Goal: Register for event/course

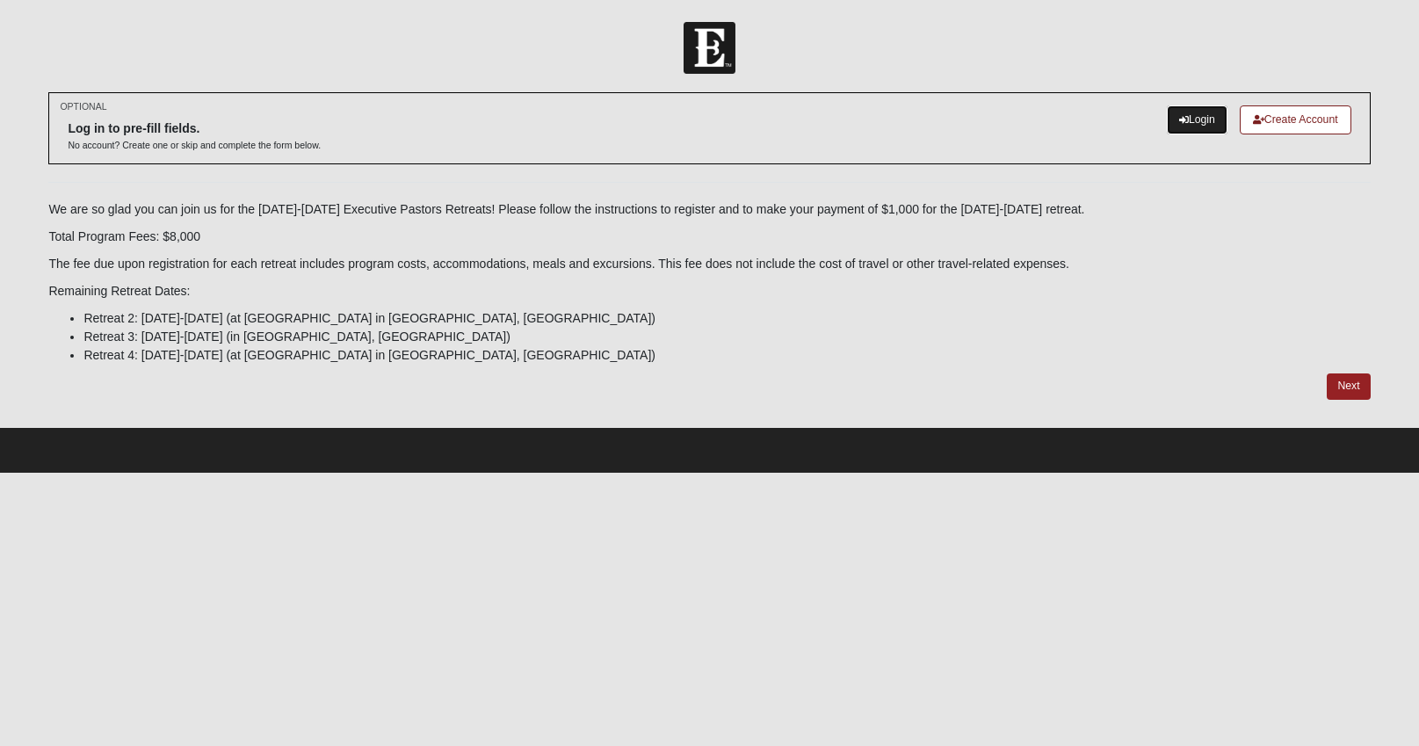
click at [1185, 115] on link "Login" at bounding box center [1197, 119] width 61 height 29
click at [1208, 121] on link "Login" at bounding box center [1197, 119] width 61 height 29
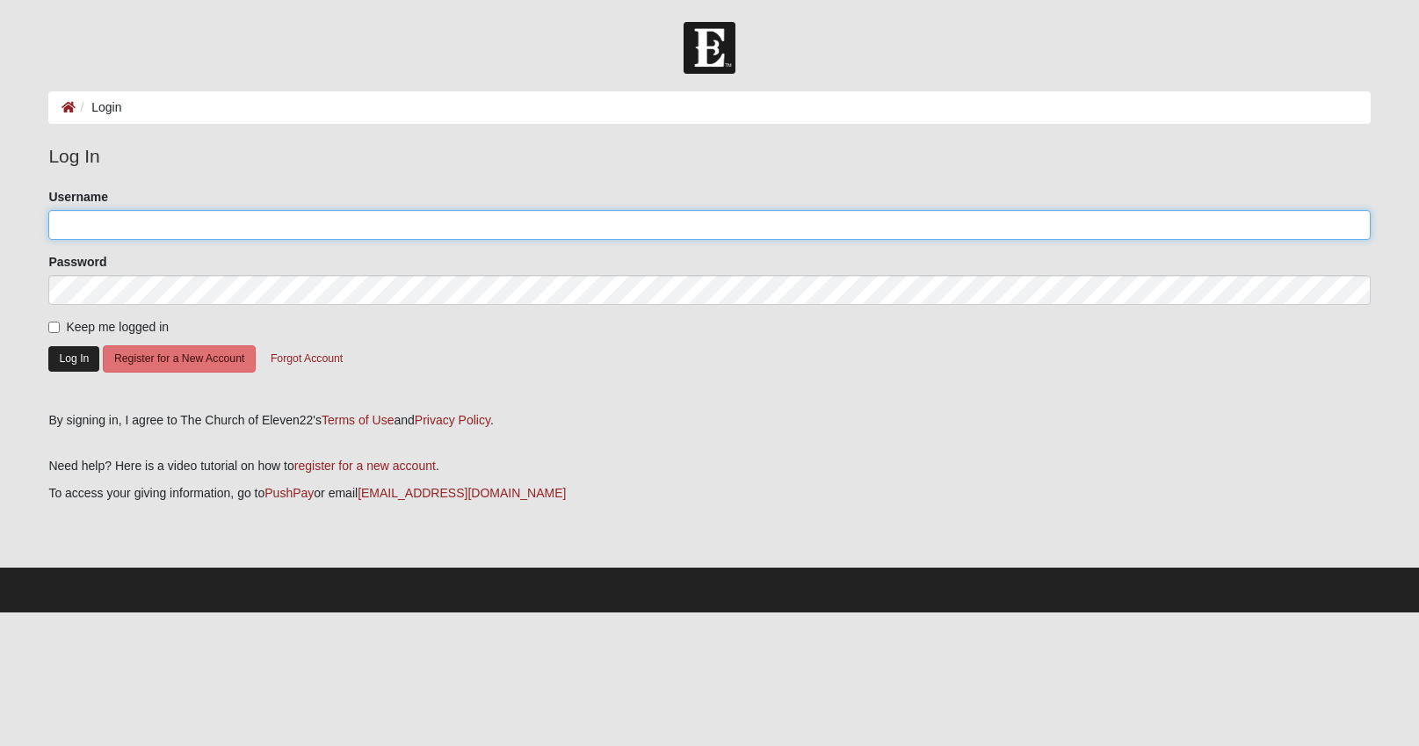
type input "brianjohnsey"
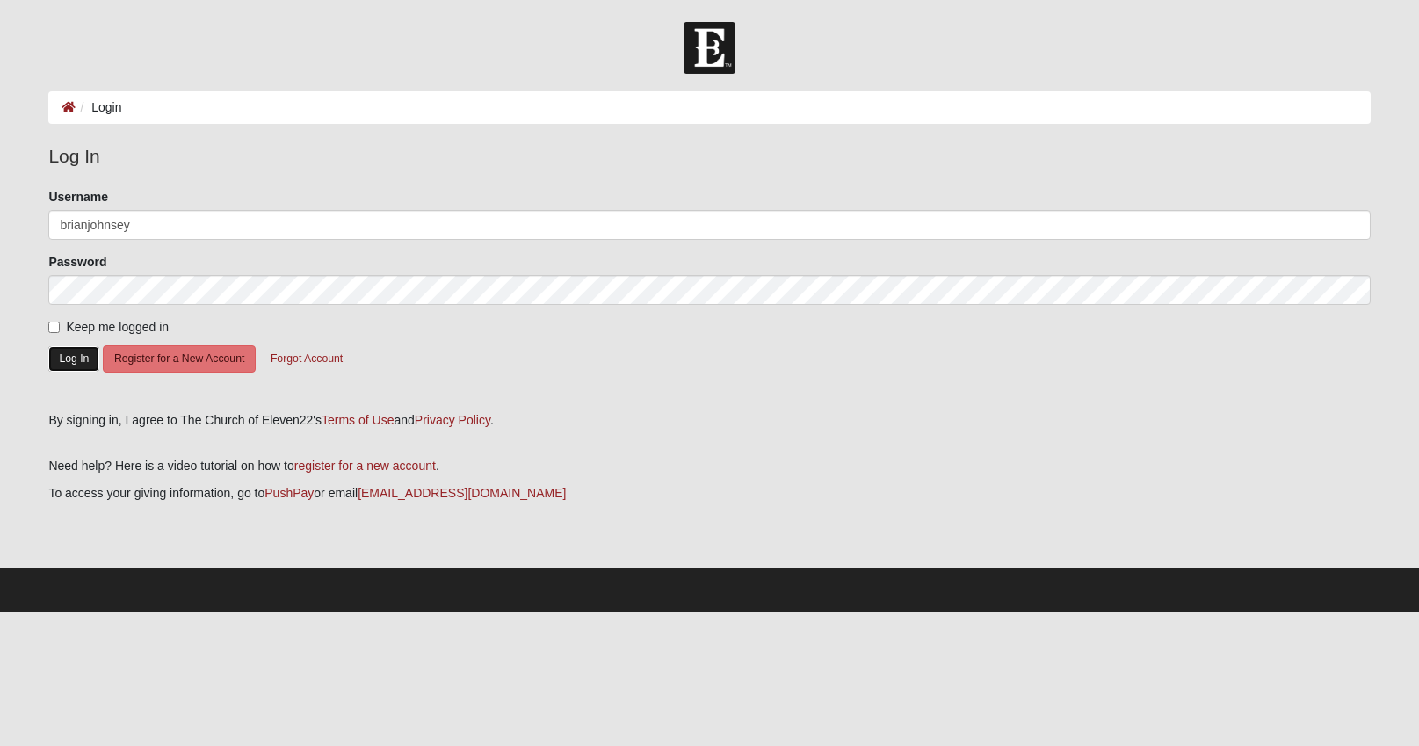
click at [72, 354] on button "Log In" at bounding box center [73, 358] width 51 height 25
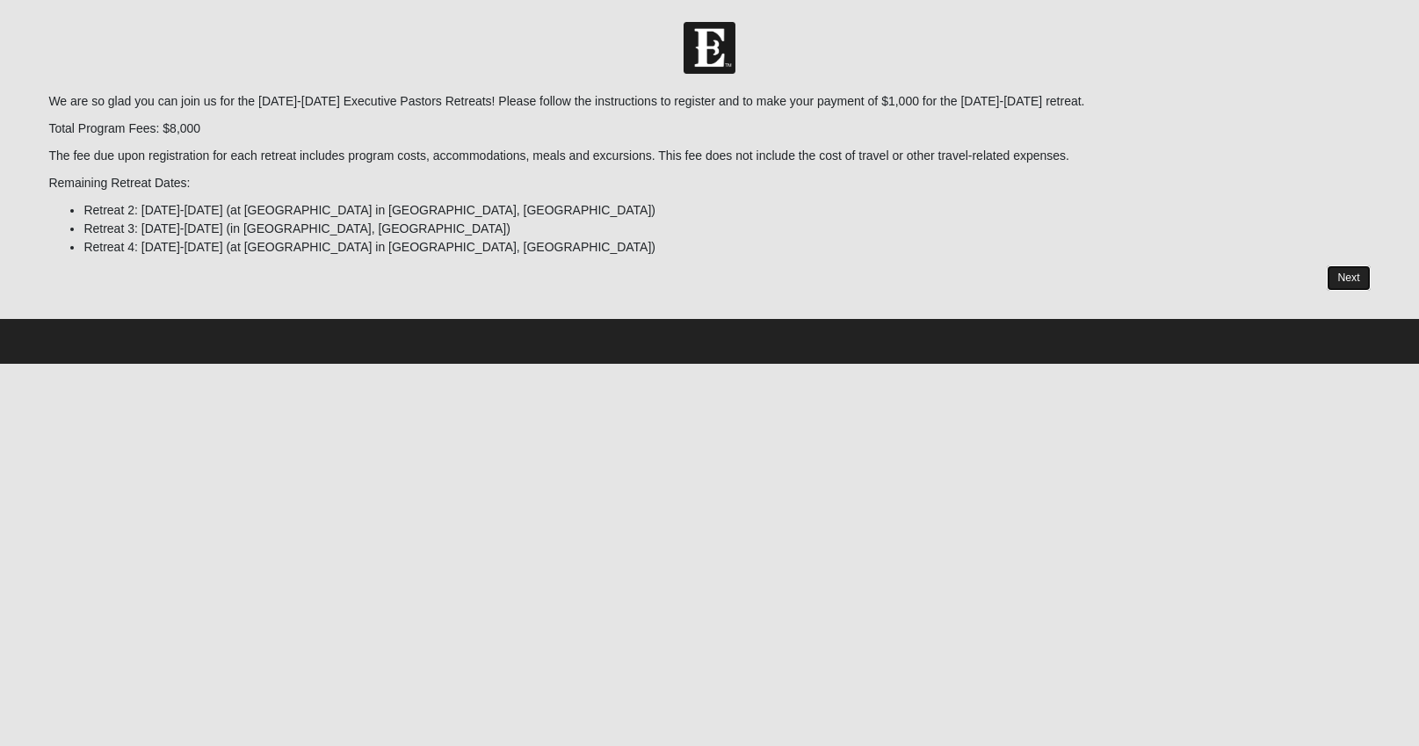
click at [1358, 277] on link "Next" at bounding box center [1348, 277] width 43 height 25
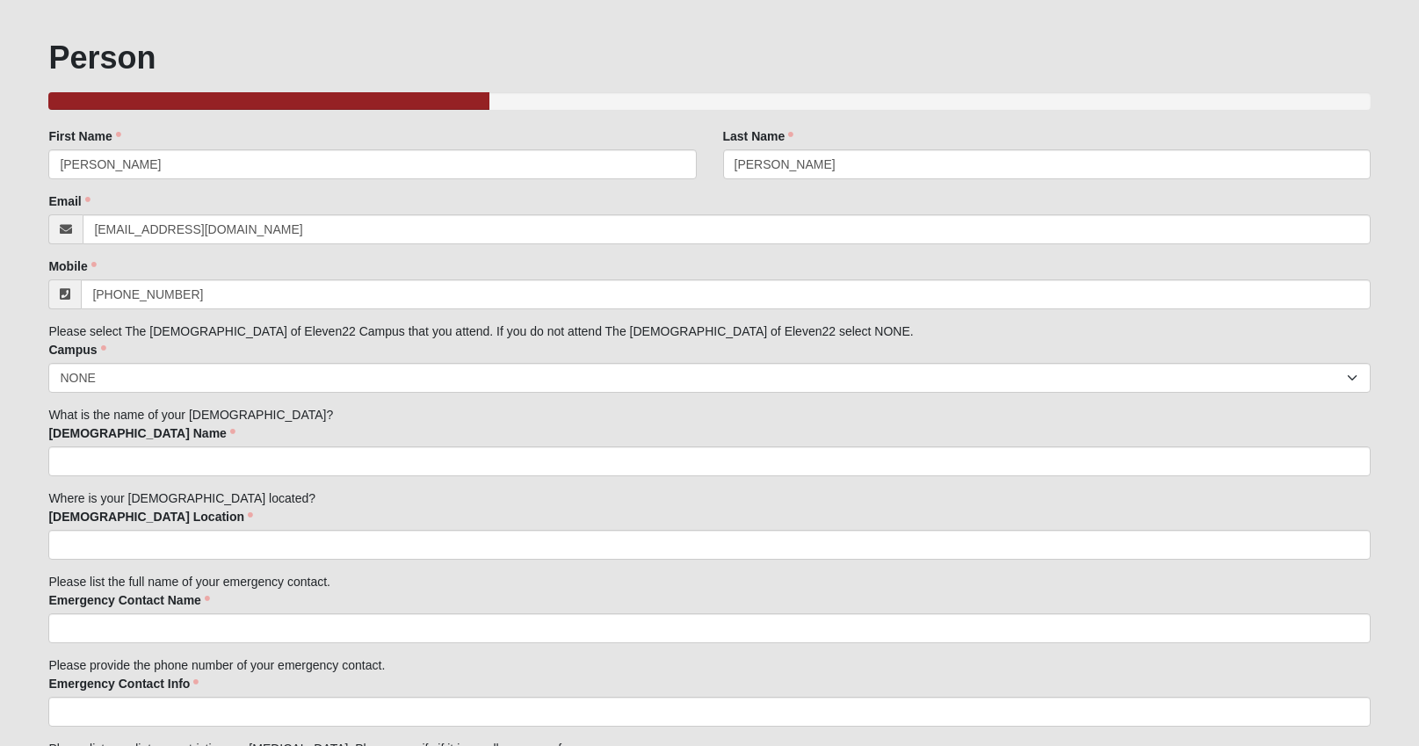
scroll to position [78, 0]
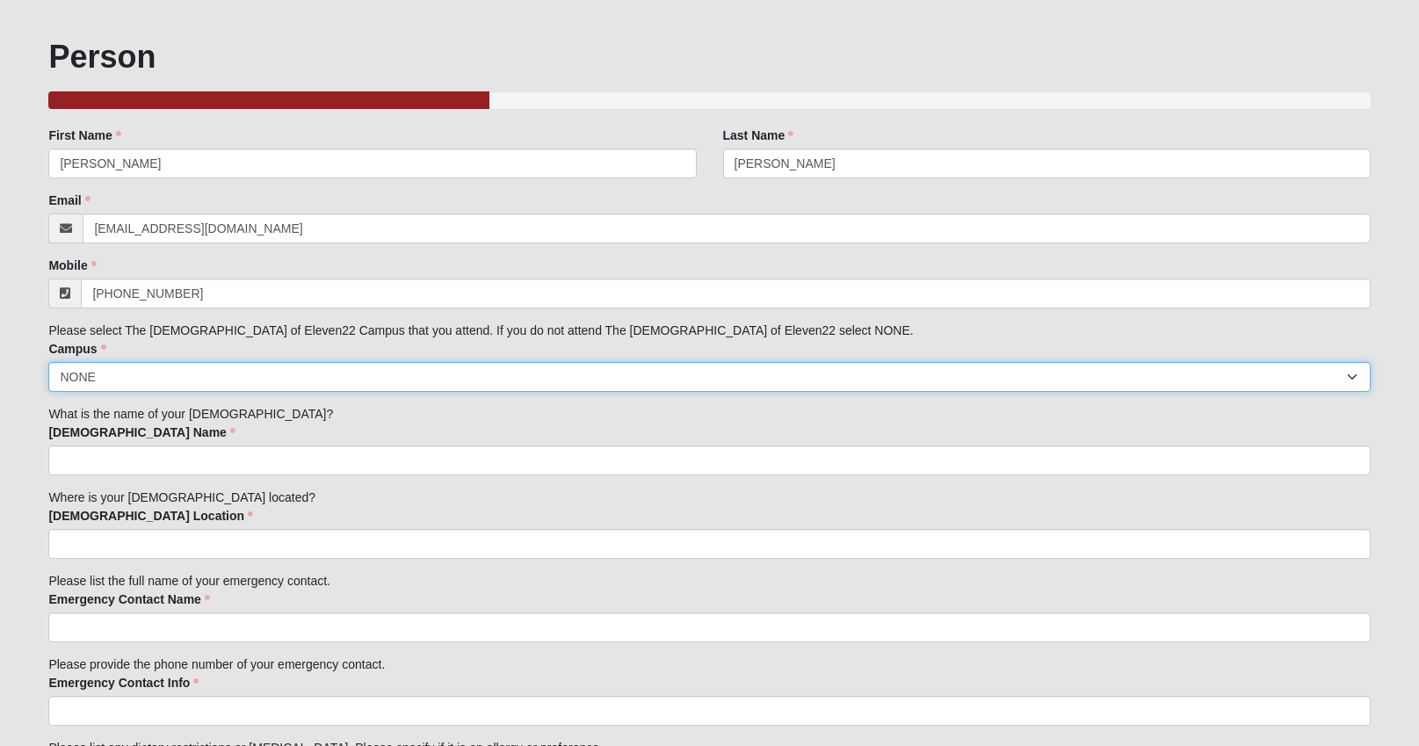
click at [897, 378] on select "[GEOGRAPHIC_DATA] [GEOGRAPHIC_DATA] (Coming Soon) Eleven22 Online [PERSON_NAME]…" at bounding box center [709, 377] width 1322 height 30
click at [48, 362] on select "[GEOGRAPHIC_DATA] [GEOGRAPHIC_DATA] (Coming Soon) Eleven22 Online [PERSON_NAME]…" at bounding box center [709, 377] width 1322 height 30
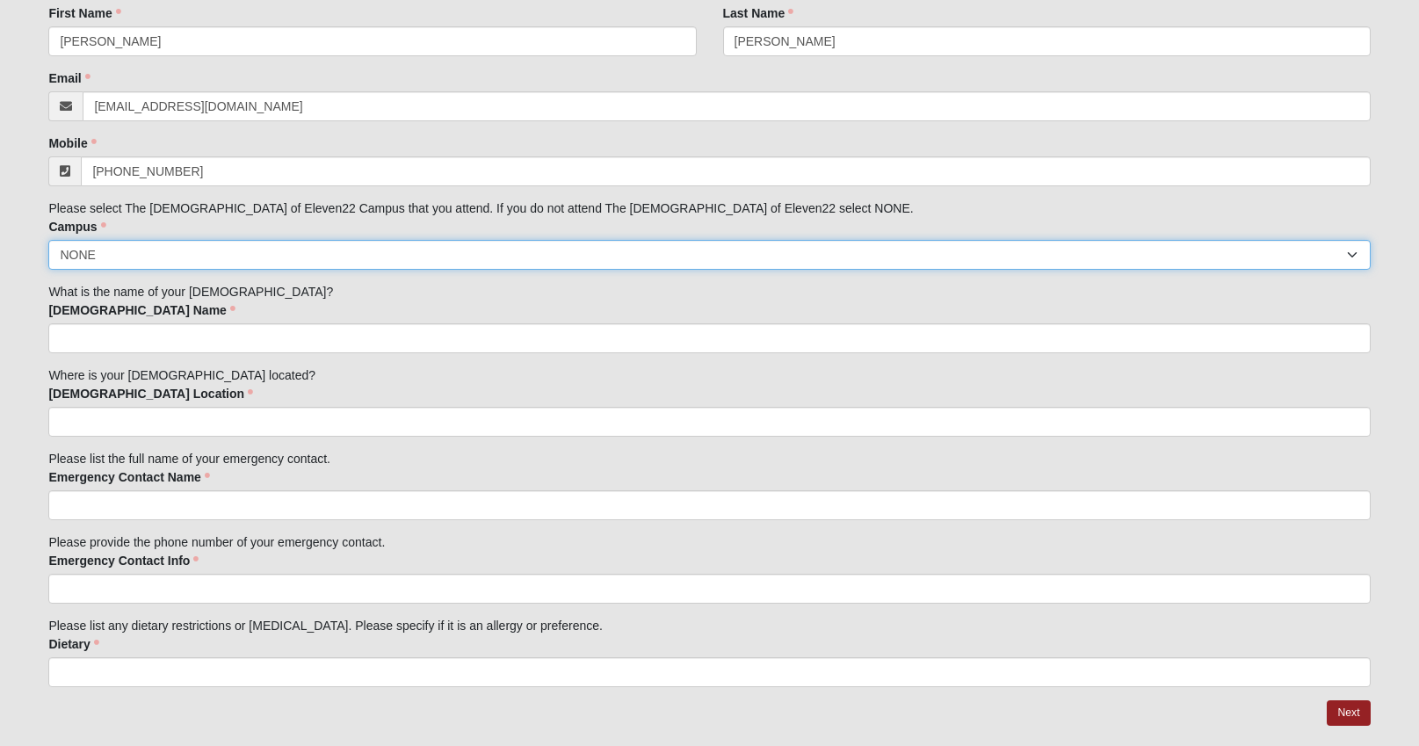
scroll to position [203, 0]
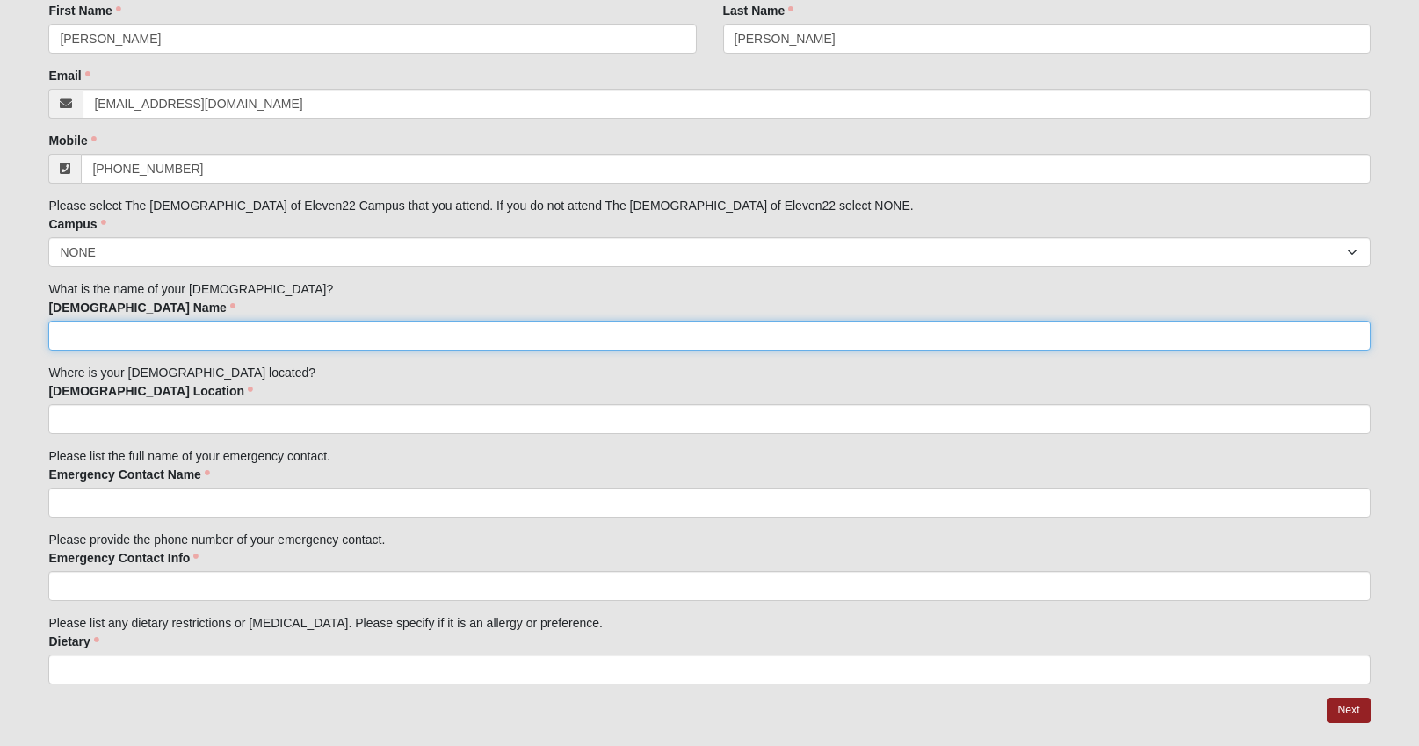
click at [778, 331] on input "[DEMOGRAPHIC_DATA] Name" at bounding box center [709, 336] width 1322 height 30
type input "1st Charlotte"
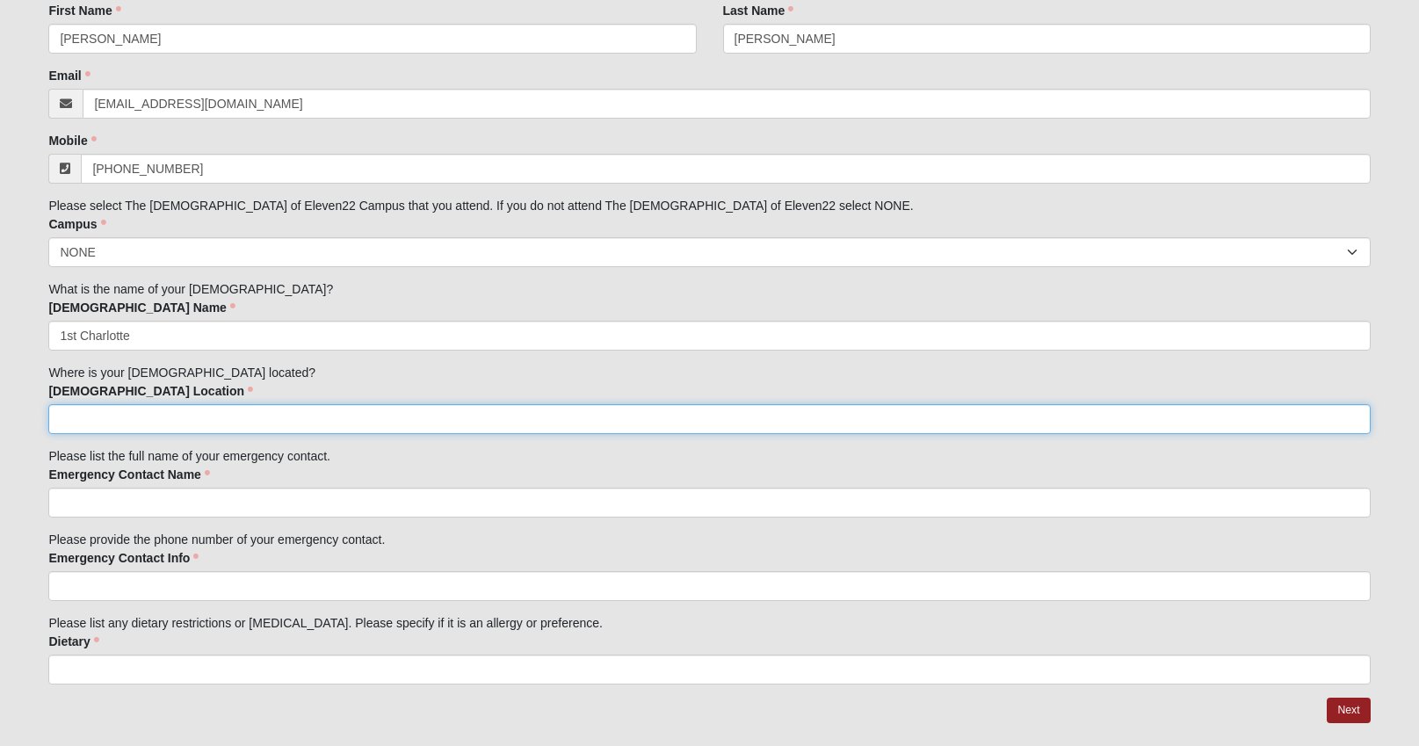
click at [616, 418] on input "[DEMOGRAPHIC_DATA] Location" at bounding box center [709, 419] width 1322 height 30
type input "Charlotte NC"
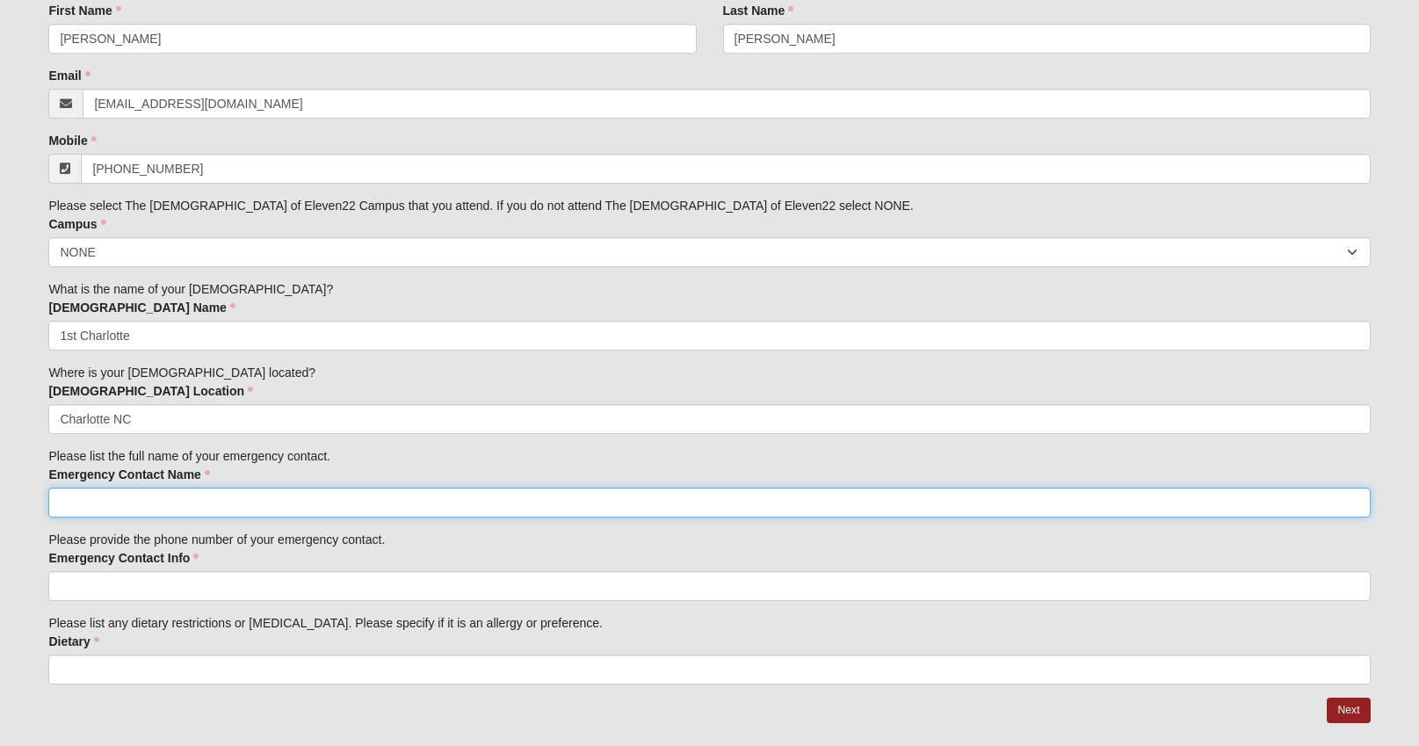
click at [531, 497] on input "Emergency Contact Name" at bounding box center [709, 503] width 1322 height 30
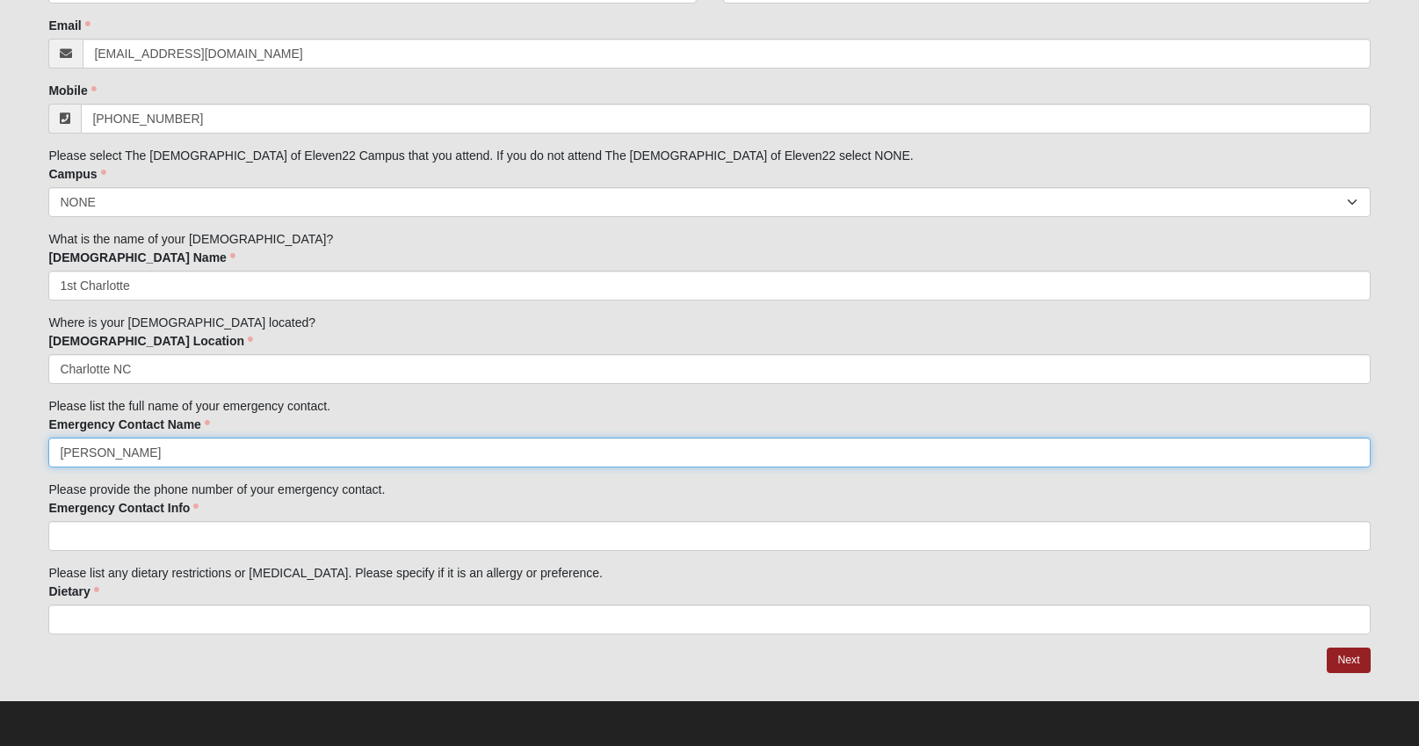
drag, startPoint x: 90, startPoint y: 455, endPoint x: -21, endPoint y: 452, distance: 110.8
click at [0, 452] on html "Hello [PERSON_NAME] My Account Log Out Executive [DEMOGRAPHIC_DATA] Retreat Ses…" at bounding box center [709, 246] width 1419 height 999
type input "[PERSON_NAME]"
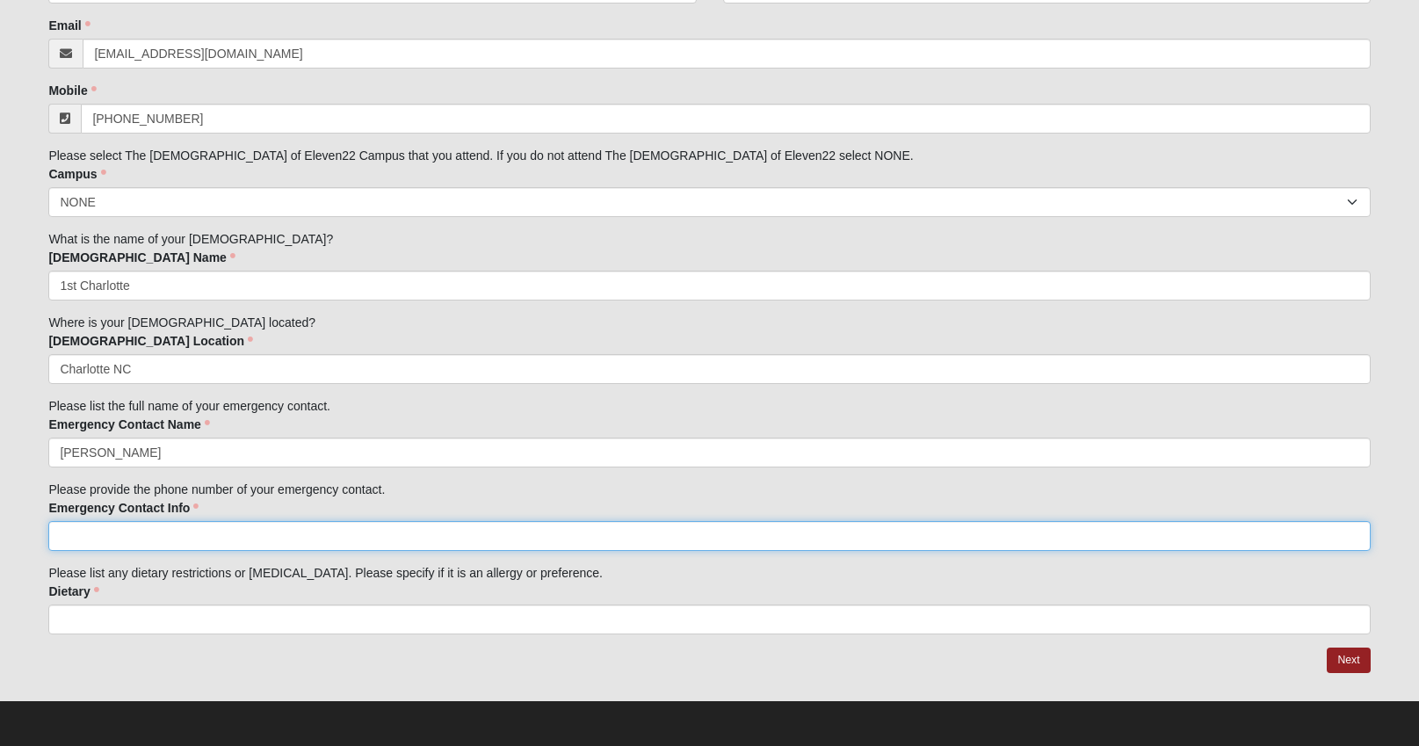
click at [113, 537] on input "Emergency Contact Info" at bounding box center [709, 536] width 1322 height 30
type input "7703141664"
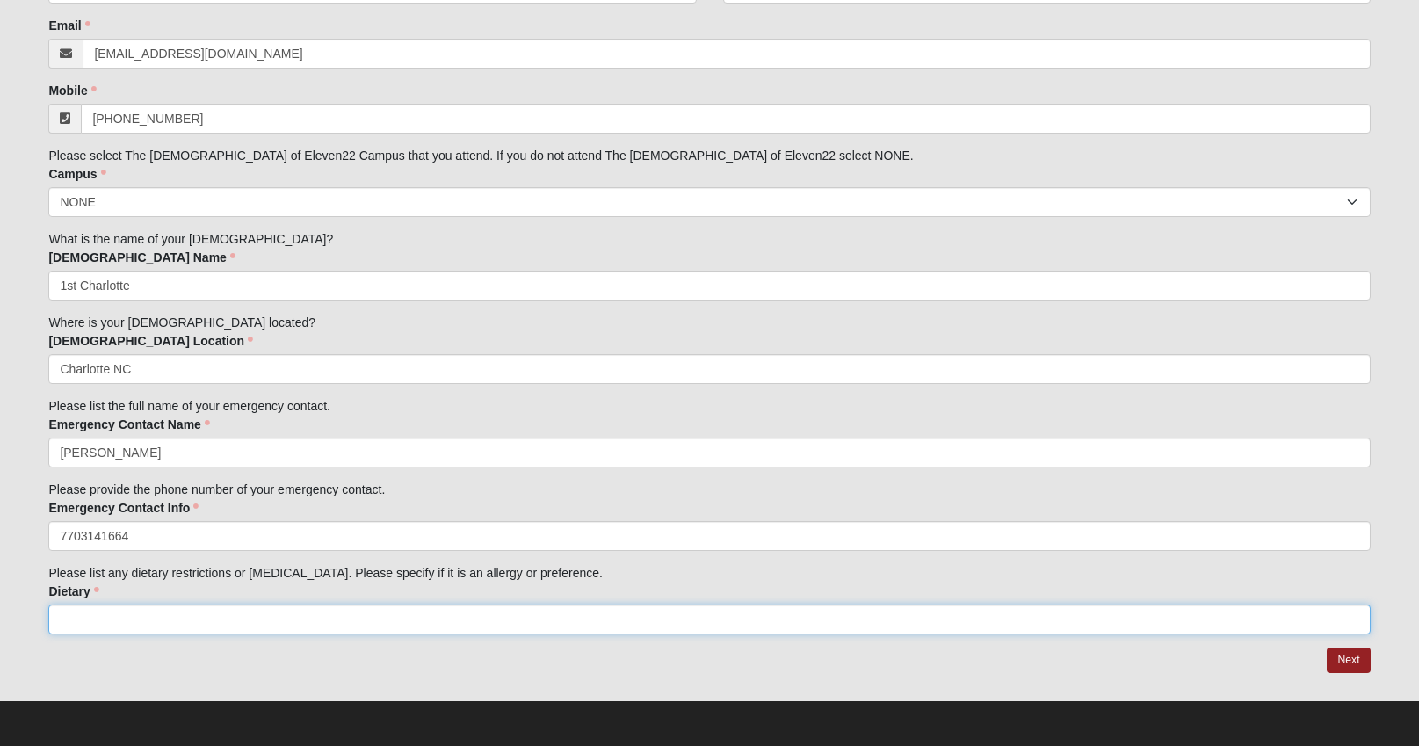
click at [136, 620] on input "Dietary" at bounding box center [709, 620] width 1322 height 30
type input "NONE"
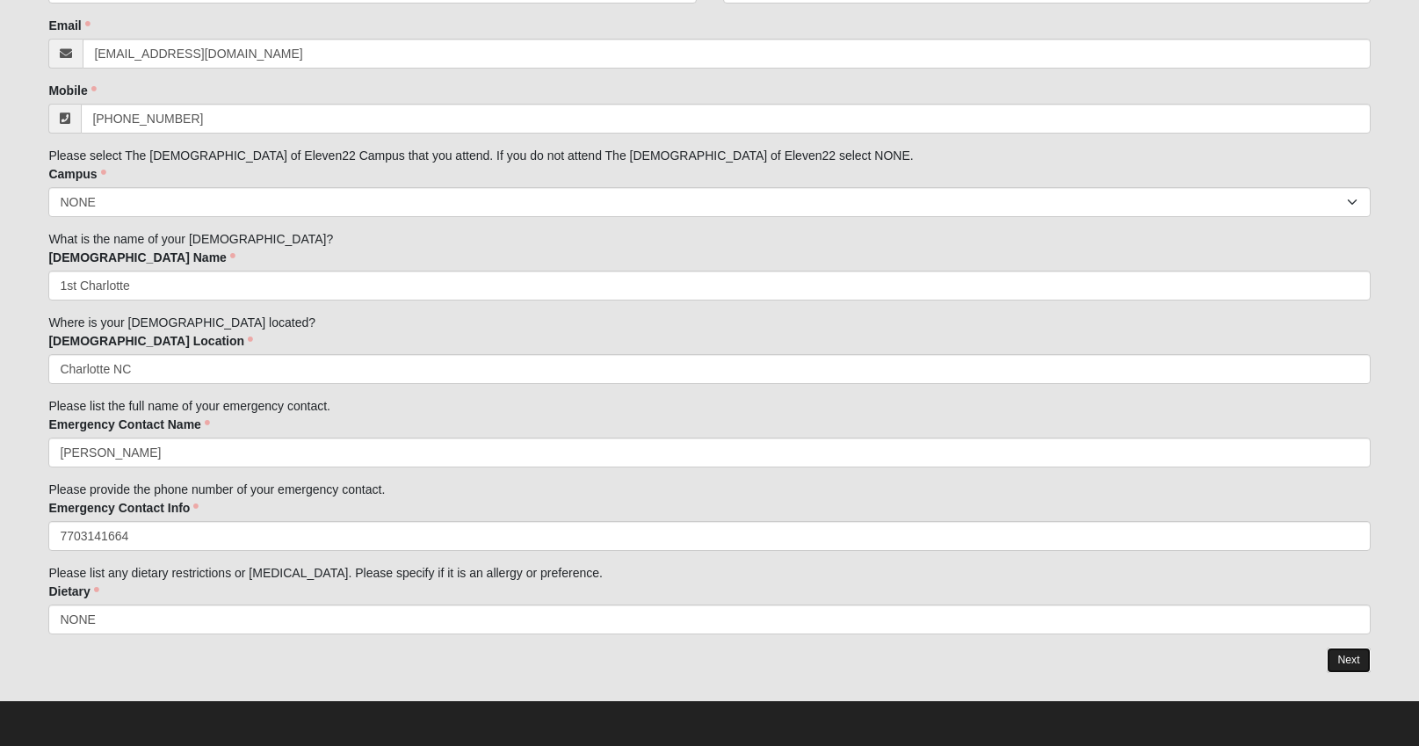
click at [1366, 665] on link "Next" at bounding box center [1348, 660] width 43 height 25
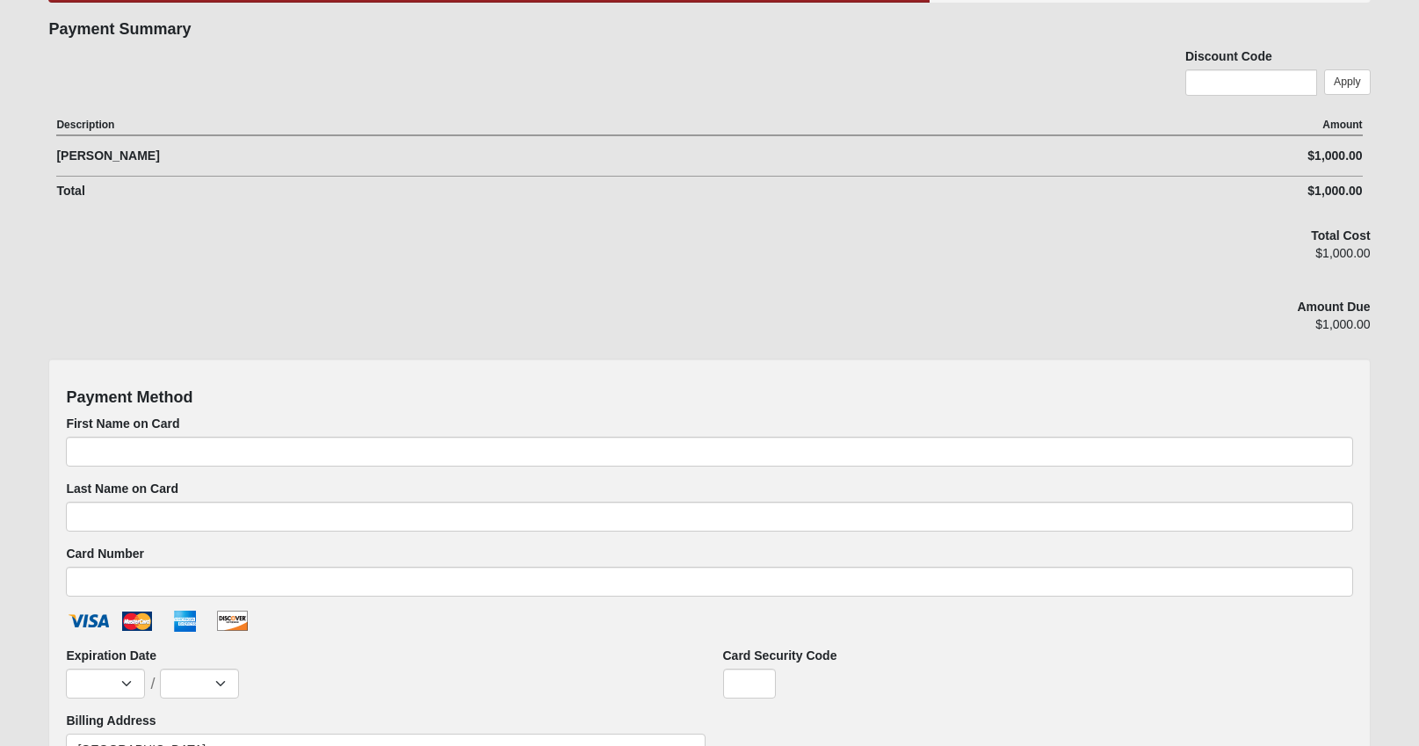
scroll to position [194, 0]
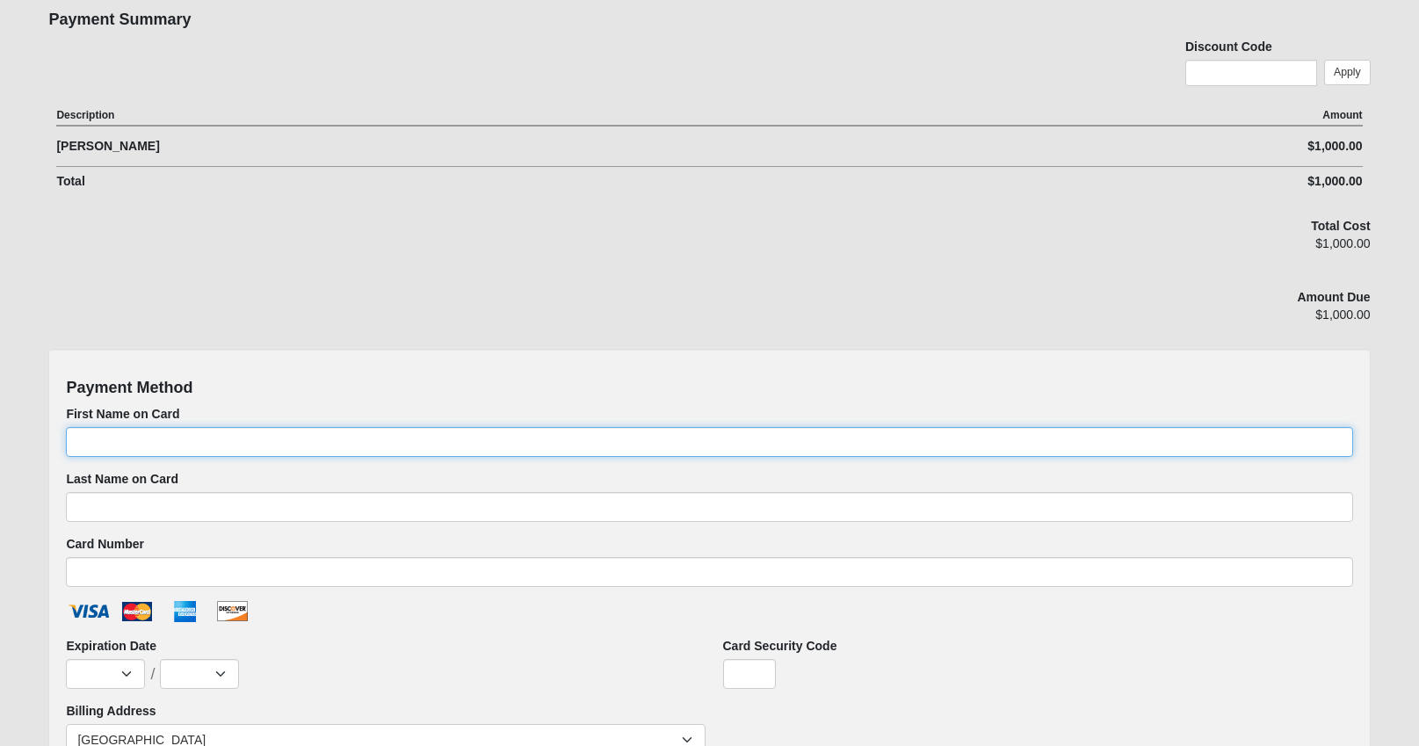
click at [283, 445] on input "First Name on Card" at bounding box center [709, 442] width 1287 height 30
type input "[PERSON_NAME]"
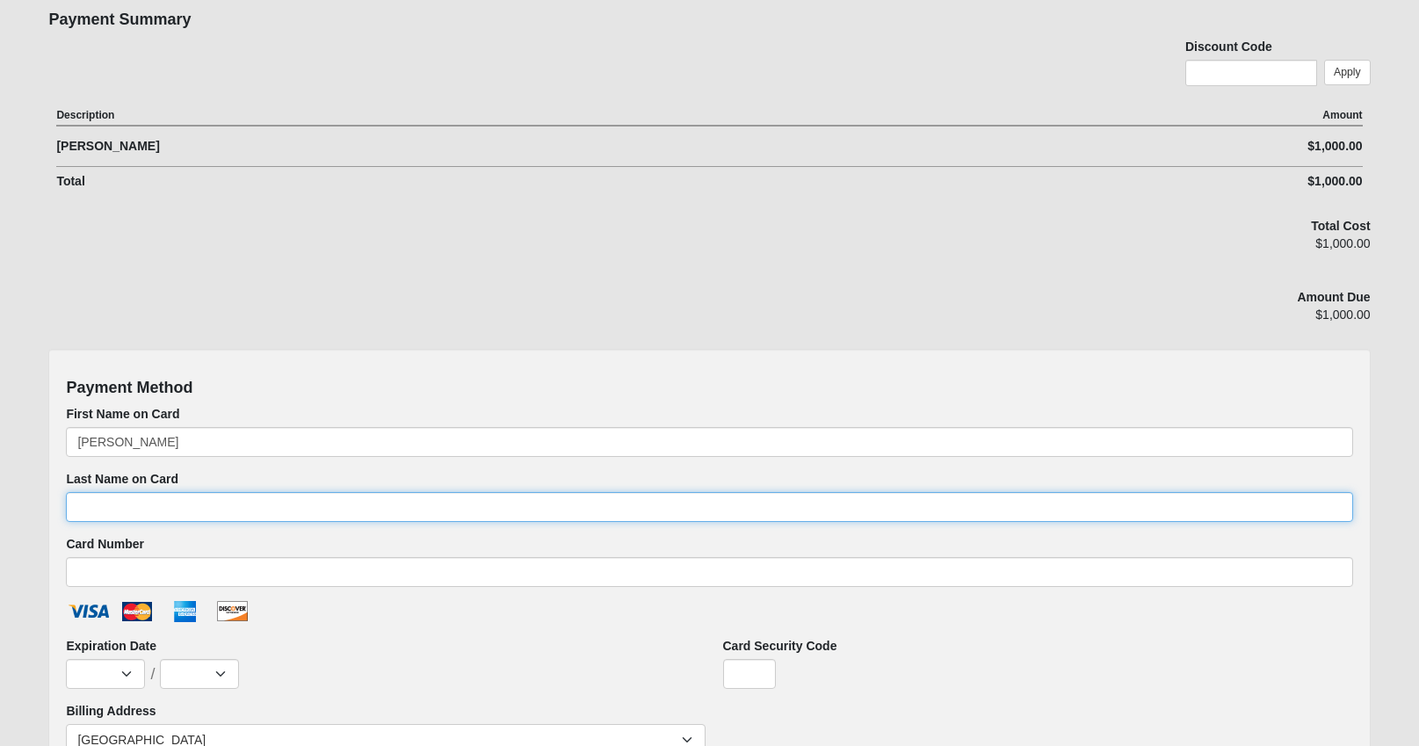
type input "[PERSON_NAME]"
type input "[CREDIT_CARD_NUMBER]"
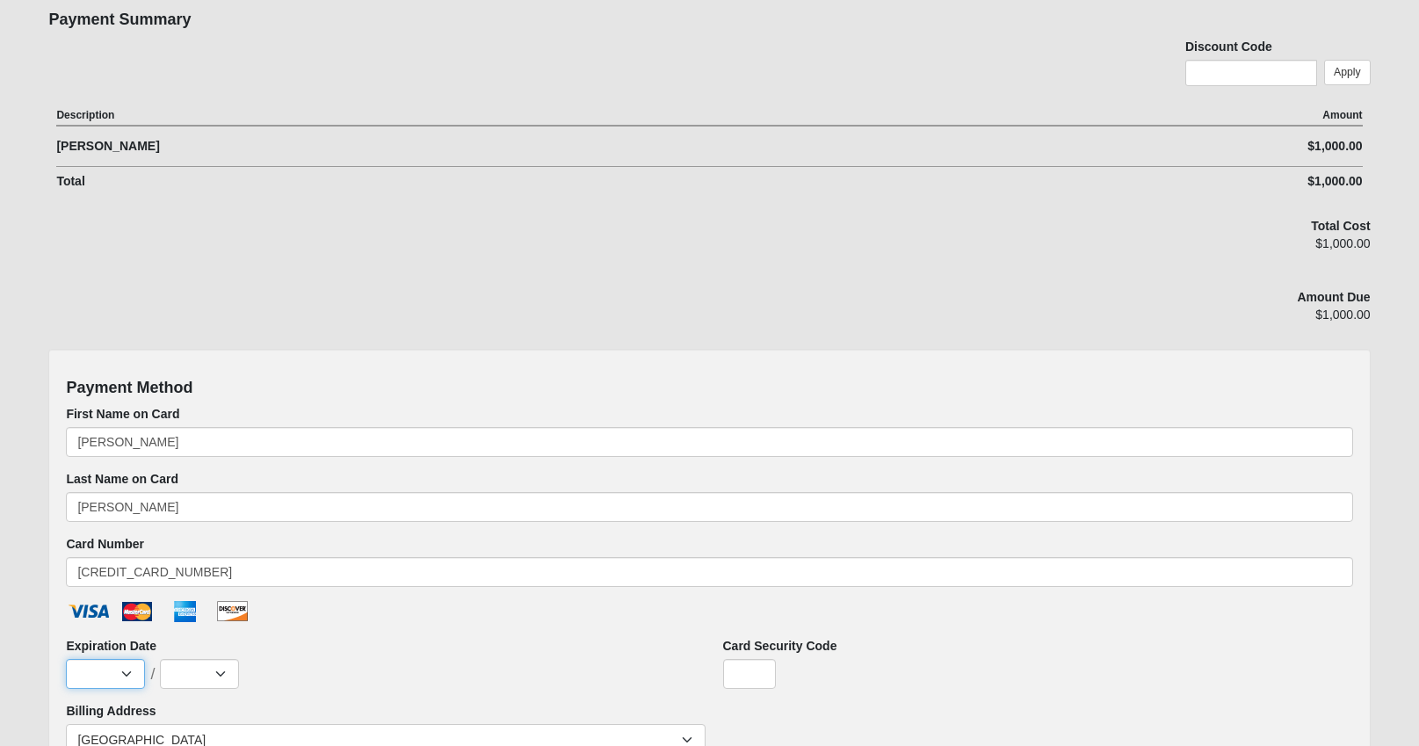
select select "4"
select select "2028"
type input "065"
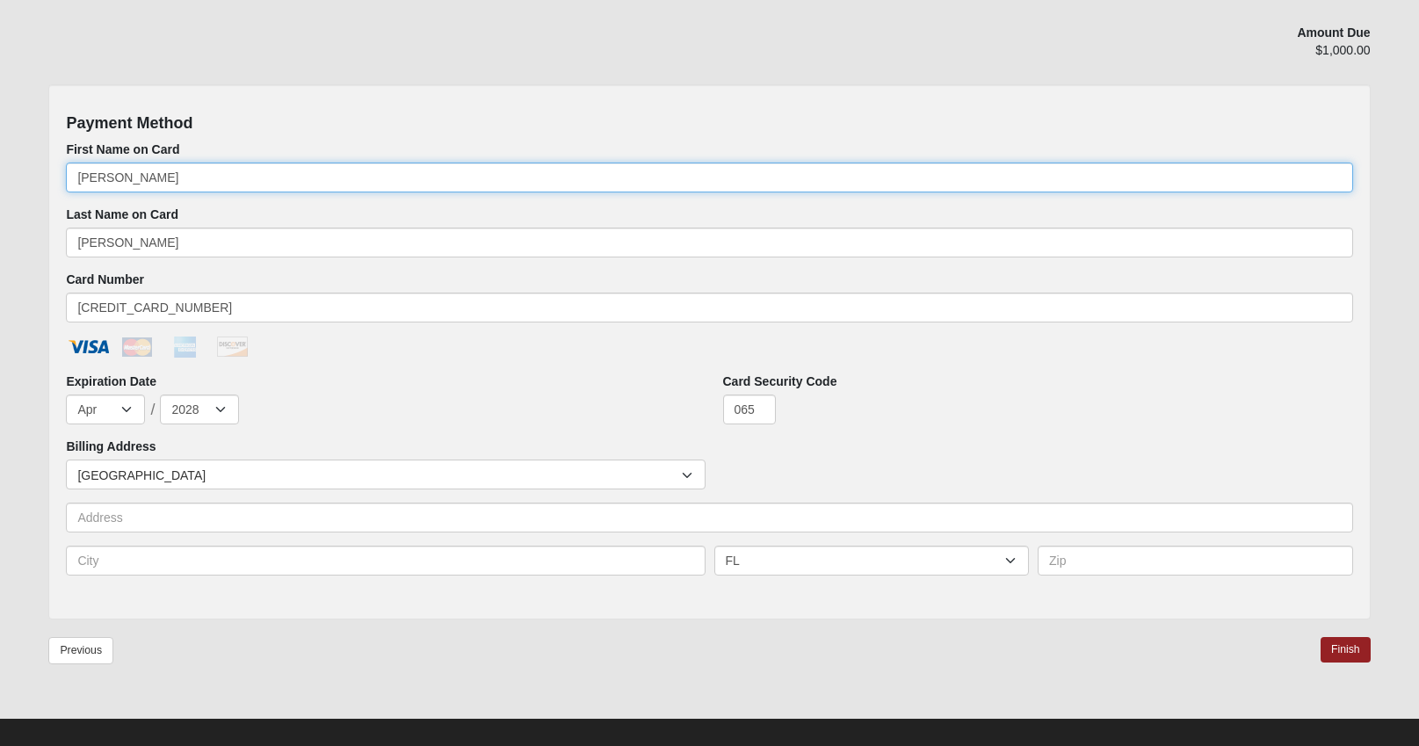
scroll to position [476, 0]
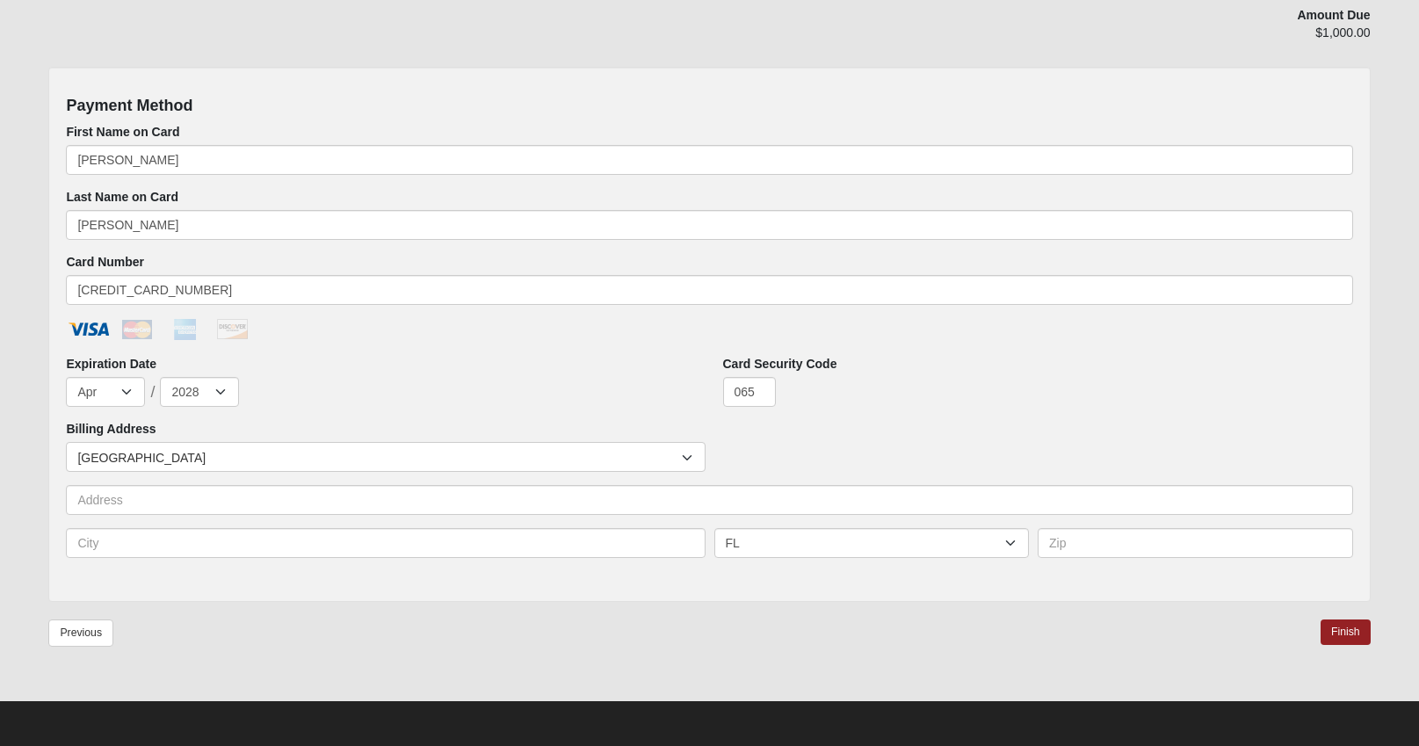
click at [515, 482] on div "Countries [GEOGRAPHIC_DATA] ------------------------ [GEOGRAPHIC_DATA] [GEOGRAP…" at bounding box center [709, 506] width 1287 height 129
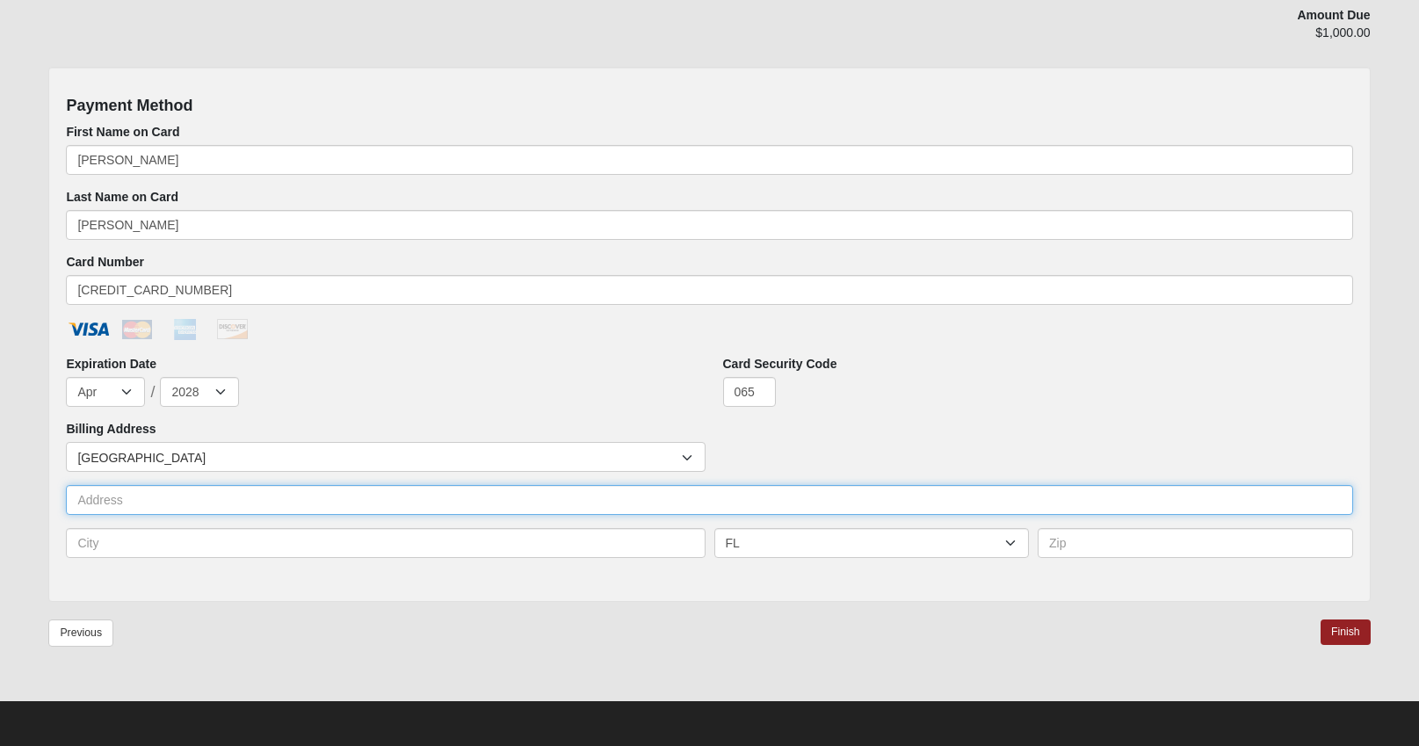
click at [515, 491] on input "text" at bounding box center [709, 500] width 1287 height 30
type input "[STREET_ADDRESS]"
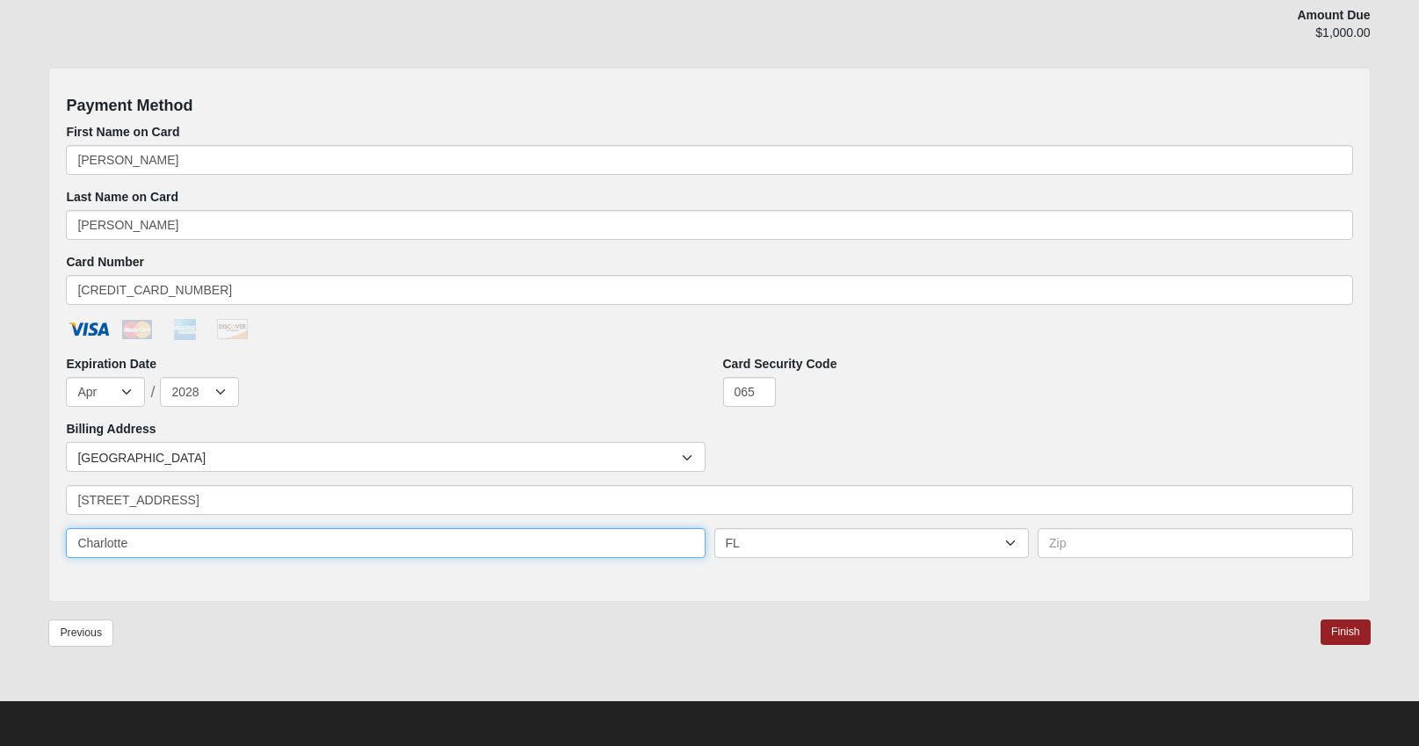
type input "Charlotte"
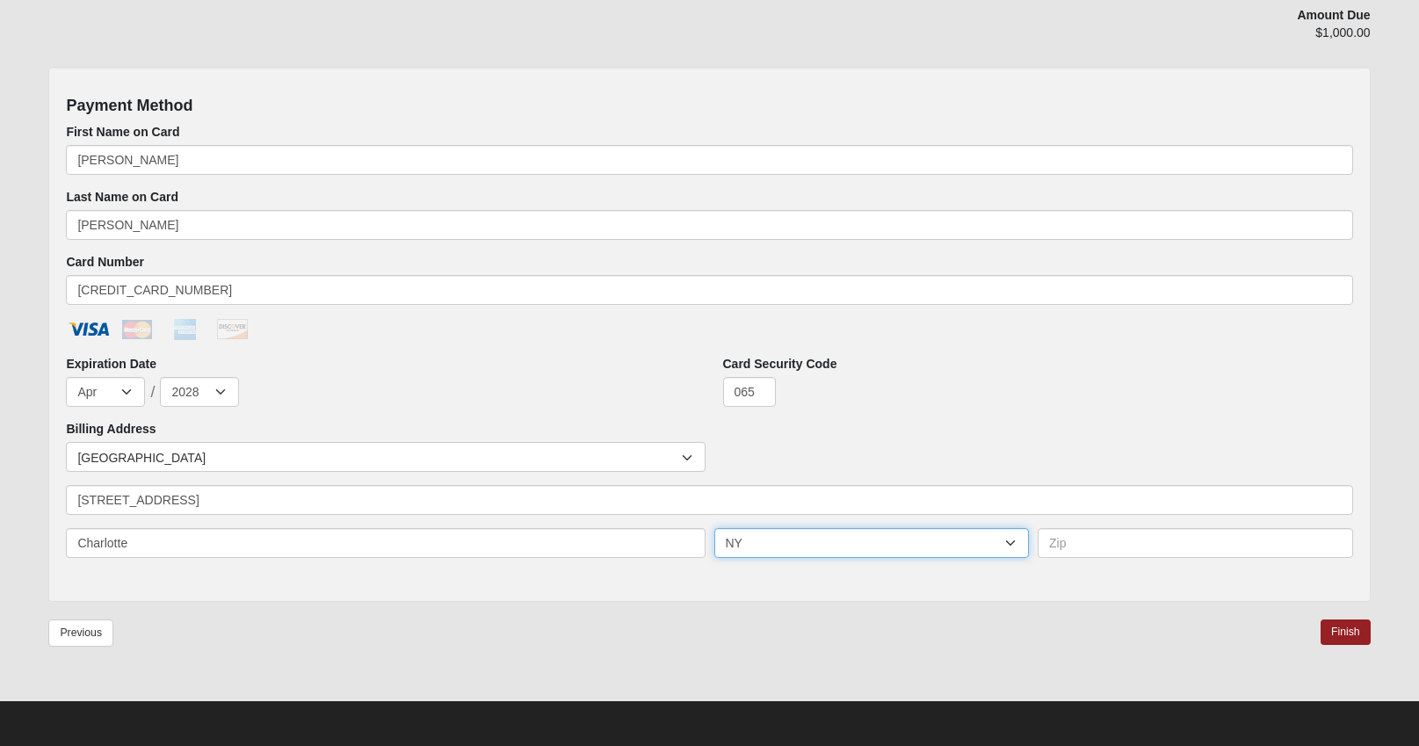
select select "NC"
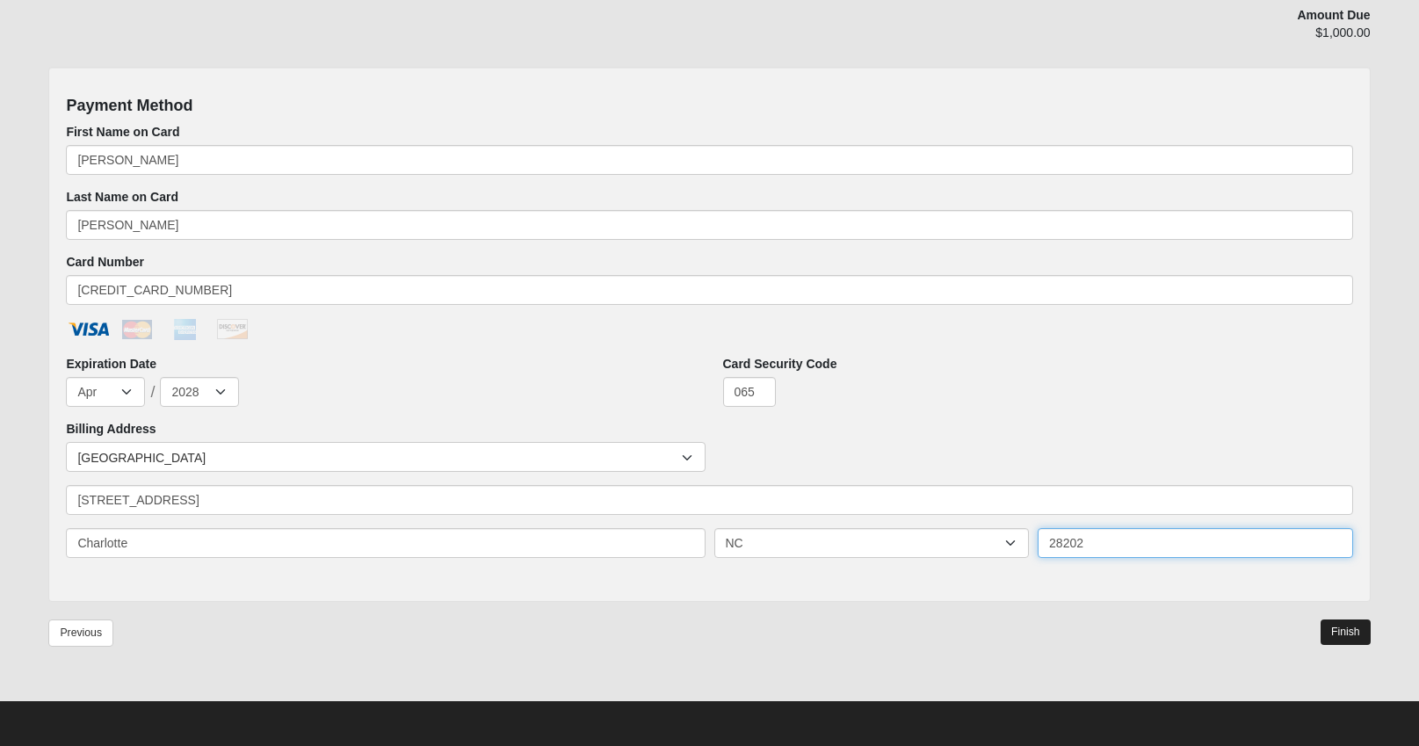
type input "28202"
click at [1331, 627] on link "Finish" at bounding box center [1346, 632] width 50 height 25
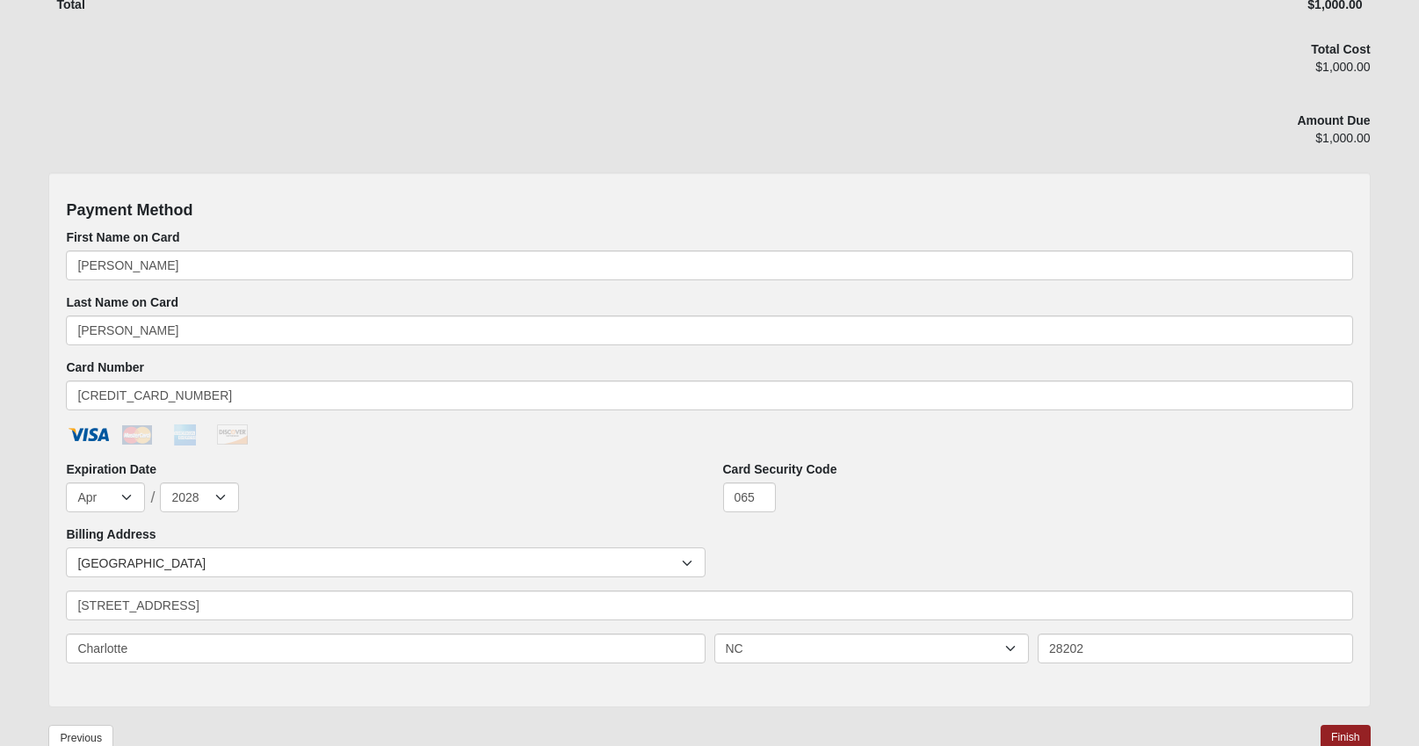
scroll to position [668, 0]
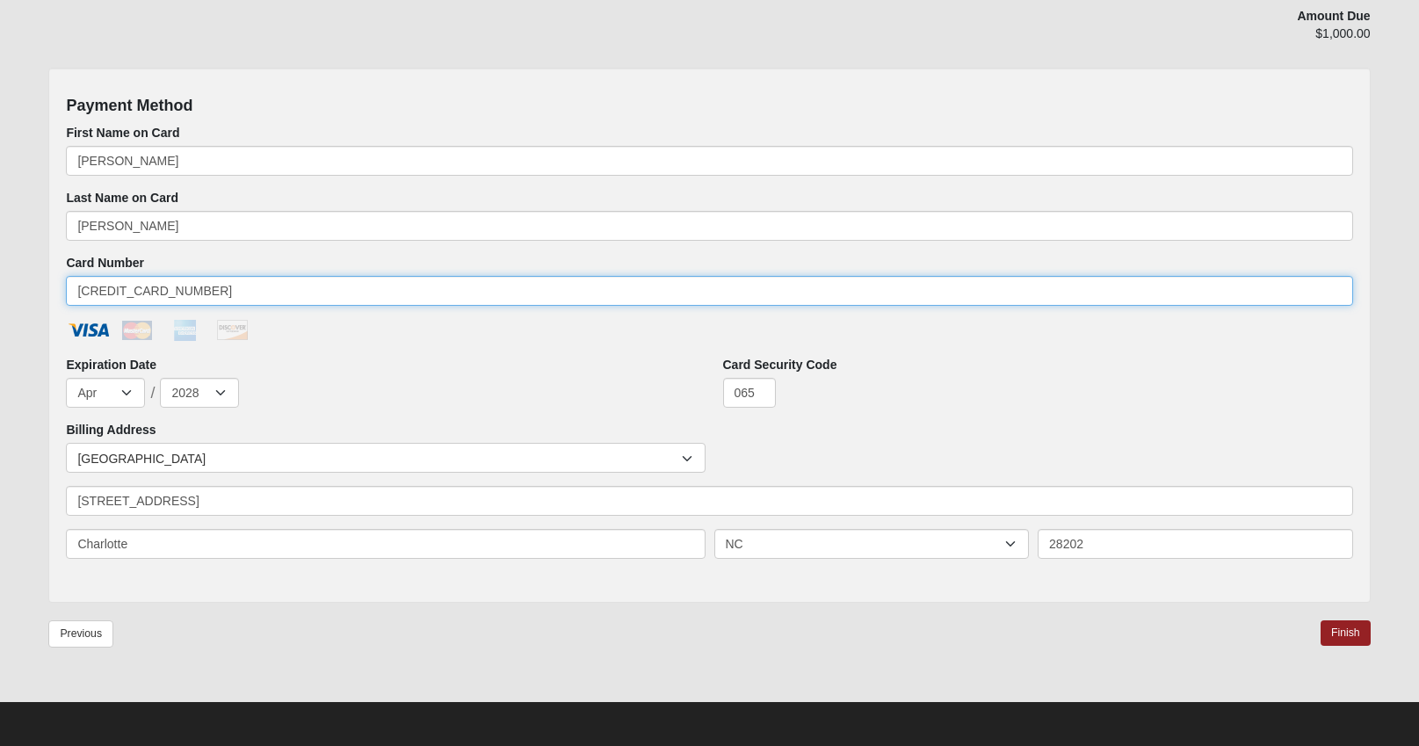
click at [489, 282] on input "[CREDIT_CARD_NUMBER]" at bounding box center [709, 291] width 1287 height 30
click at [194, 288] on input "[CREDIT_CARD_NUMBER]" at bounding box center [709, 291] width 1287 height 30
type input "448213003484297963"
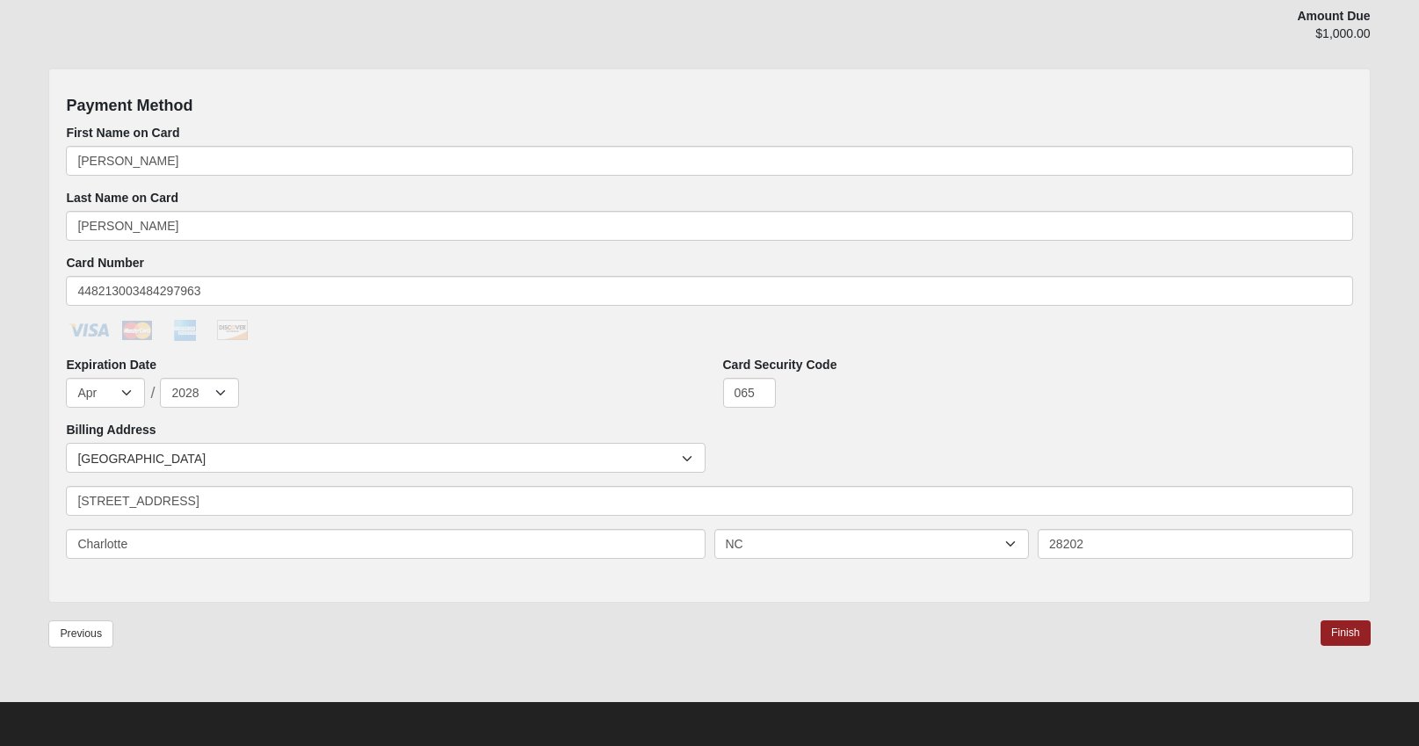
click at [73, 344] on ul at bounding box center [709, 333] width 1287 height 28
click at [113, 392] on select "Jan Feb Mar Apr May Jun [DATE] Aug Sep Oct Nov Dec" at bounding box center [105, 393] width 79 height 30
select select "3"
click at [66, 378] on select "Jan Feb Mar Apr May Jun [DATE] Aug Sep Oct Nov Dec" at bounding box center [105, 393] width 79 height 30
click at [206, 407] on div "Expiration Date Jan Feb Mar Apr May Jun [DATE] Aug Sep Oct Nov Dec / 2025 2026 …" at bounding box center [381, 388] width 656 height 65
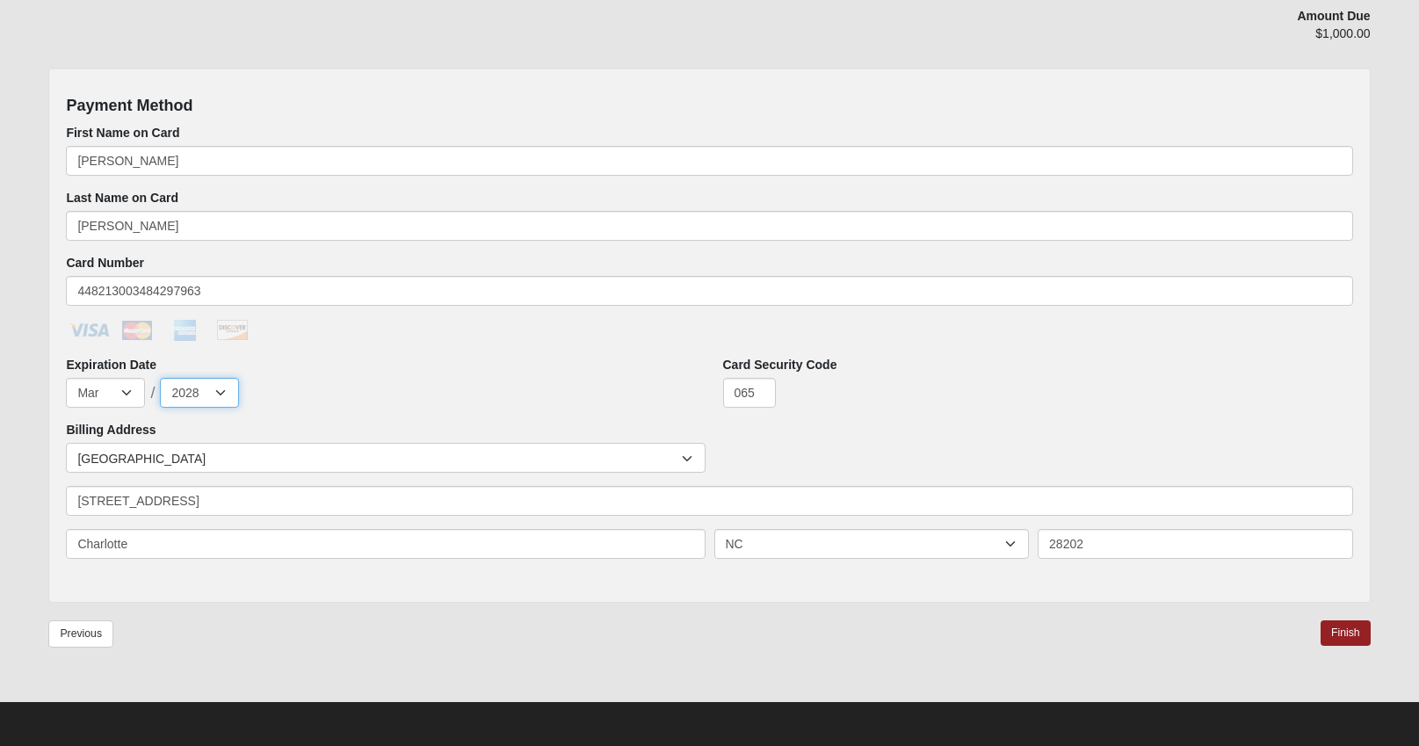
click at [206, 395] on select "2025 2026 2027 2028 2029 2030 2031 2032 2033 2034 2035 2036 2037 2038 2039 2040" at bounding box center [199, 393] width 79 height 30
select select "2030"
click at [160, 378] on select "2025 2026 2027 2028 2029 2030 2031 2032 2033 2034 2035 2036 2037 2038 2039 2040" at bounding box center [199, 393] width 79 height 30
click at [757, 390] on input "065" at bounding box center [749, 393] width 53 height 30
type input "0"
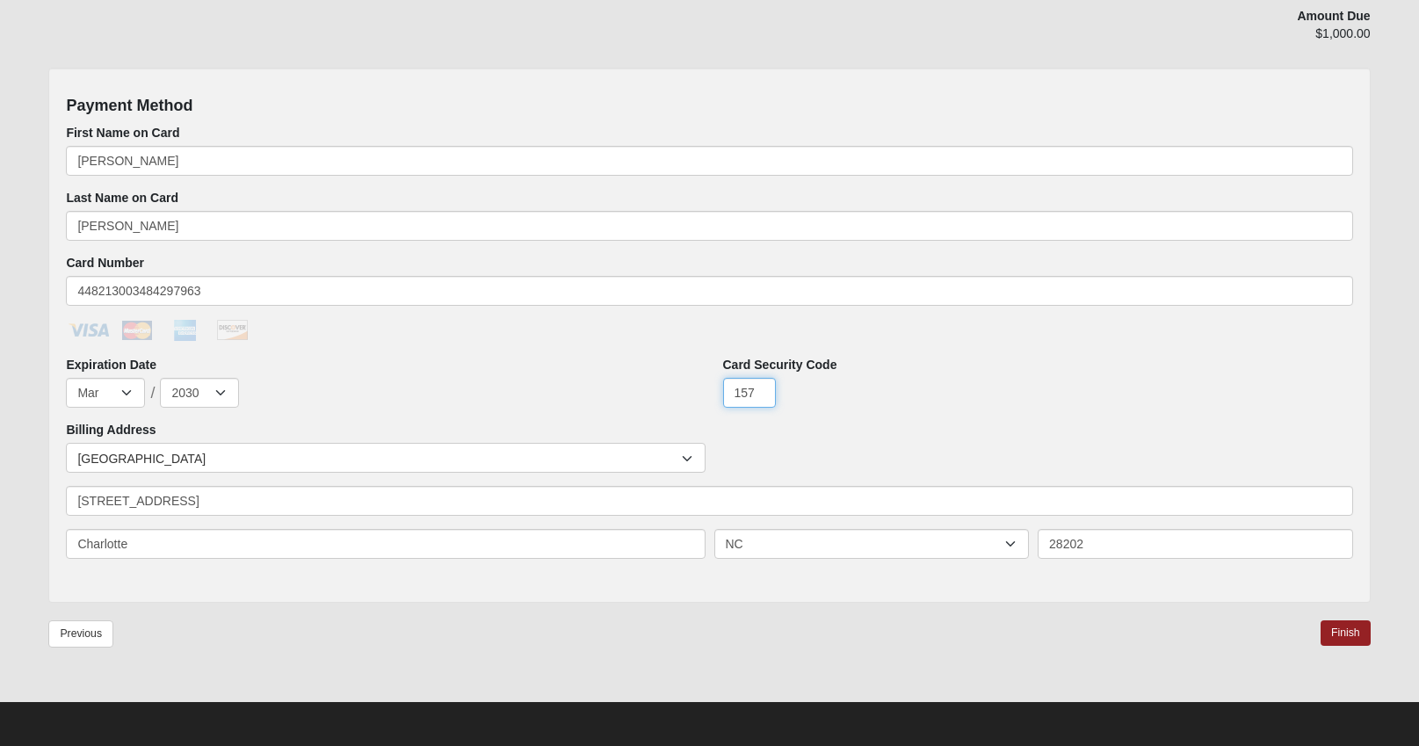
type input "157"
click at [608, 345] on ul at bounding box center [709, 333] width 1287 height 28
click at [1353, 622] on link "Finish" at bounding box center [1346, 632] width 50 height 25
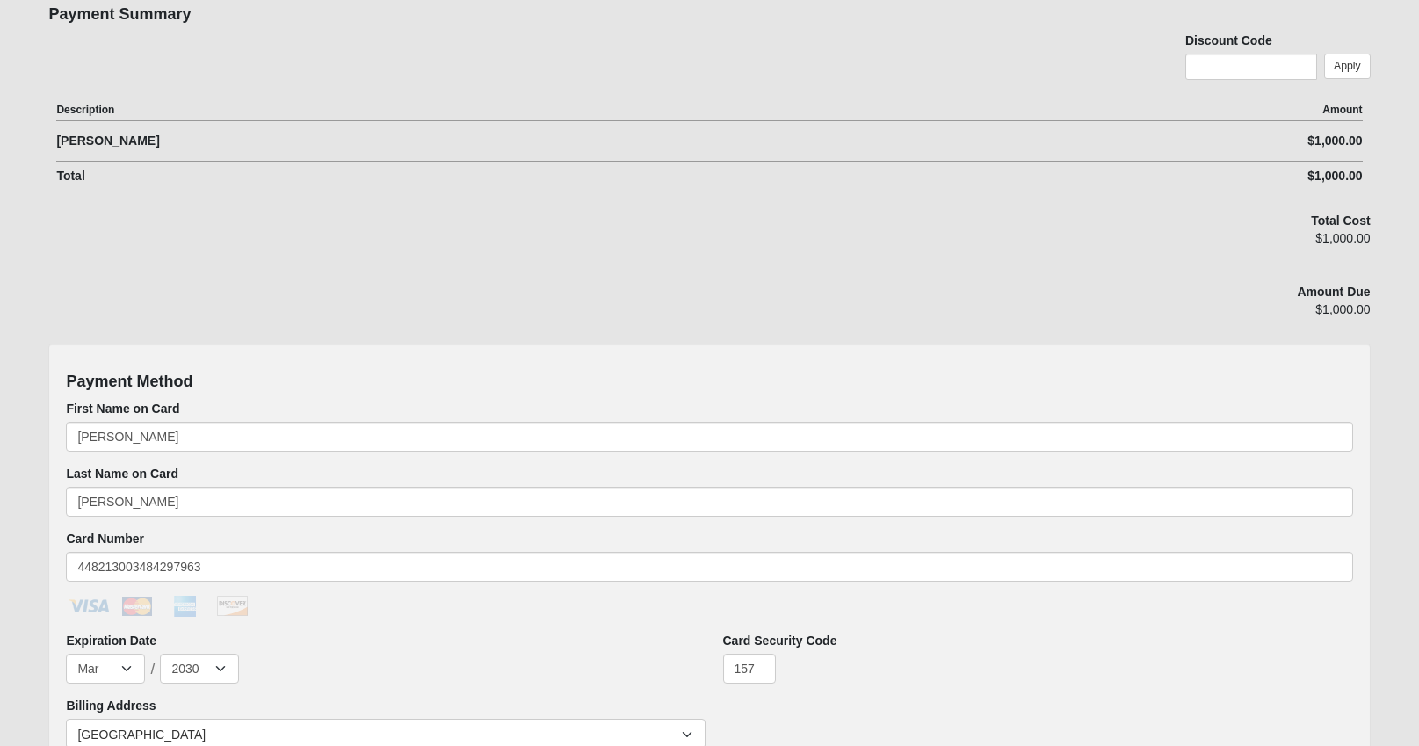
scroll to position [583, 0]
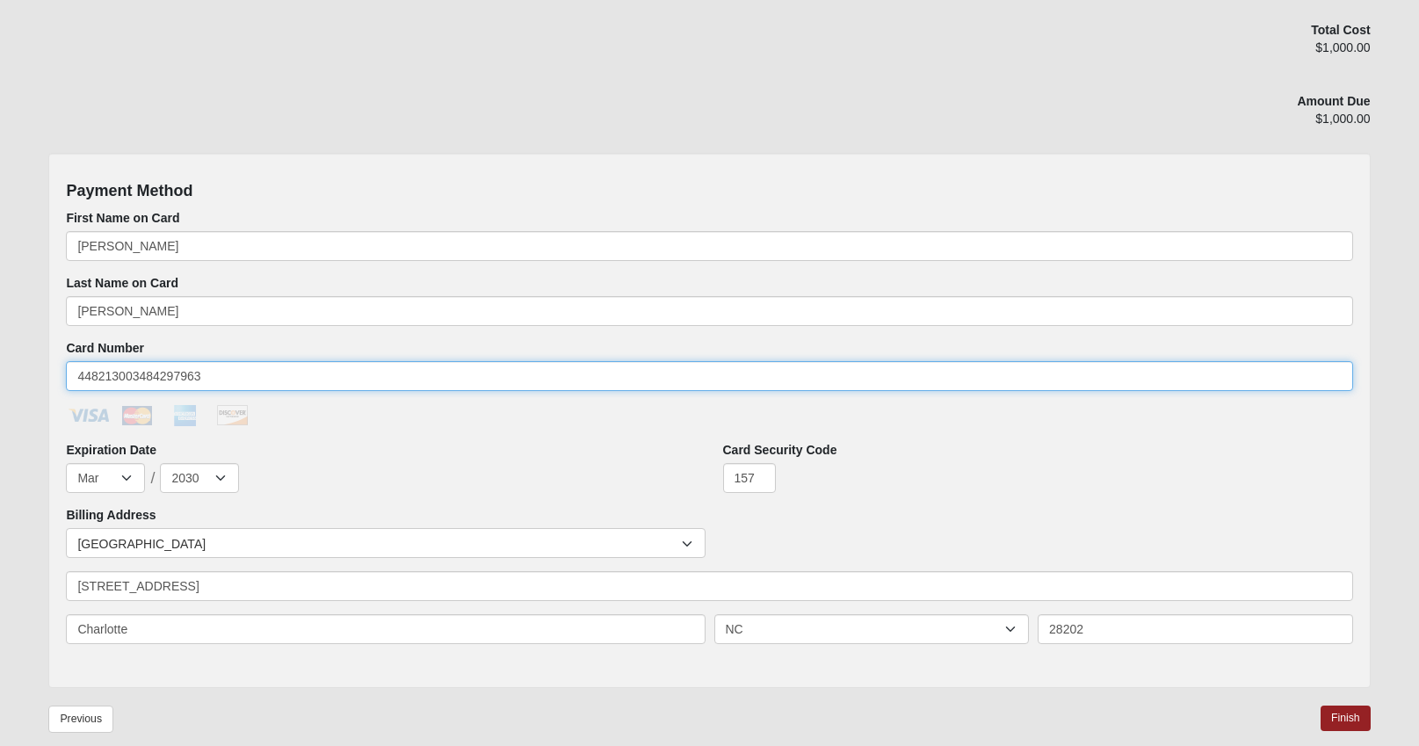
click at [138, 373] on input "448213003484297963" at bounding box center [709, 376] width 1287 height 30
click at [135, 371] on input "44821300484297963" at bounding box center [709, 376] width 1287 height 30
click at [139, 375] on input "44821300484297963" at bounding box center [709, 376] width 1287 height 30
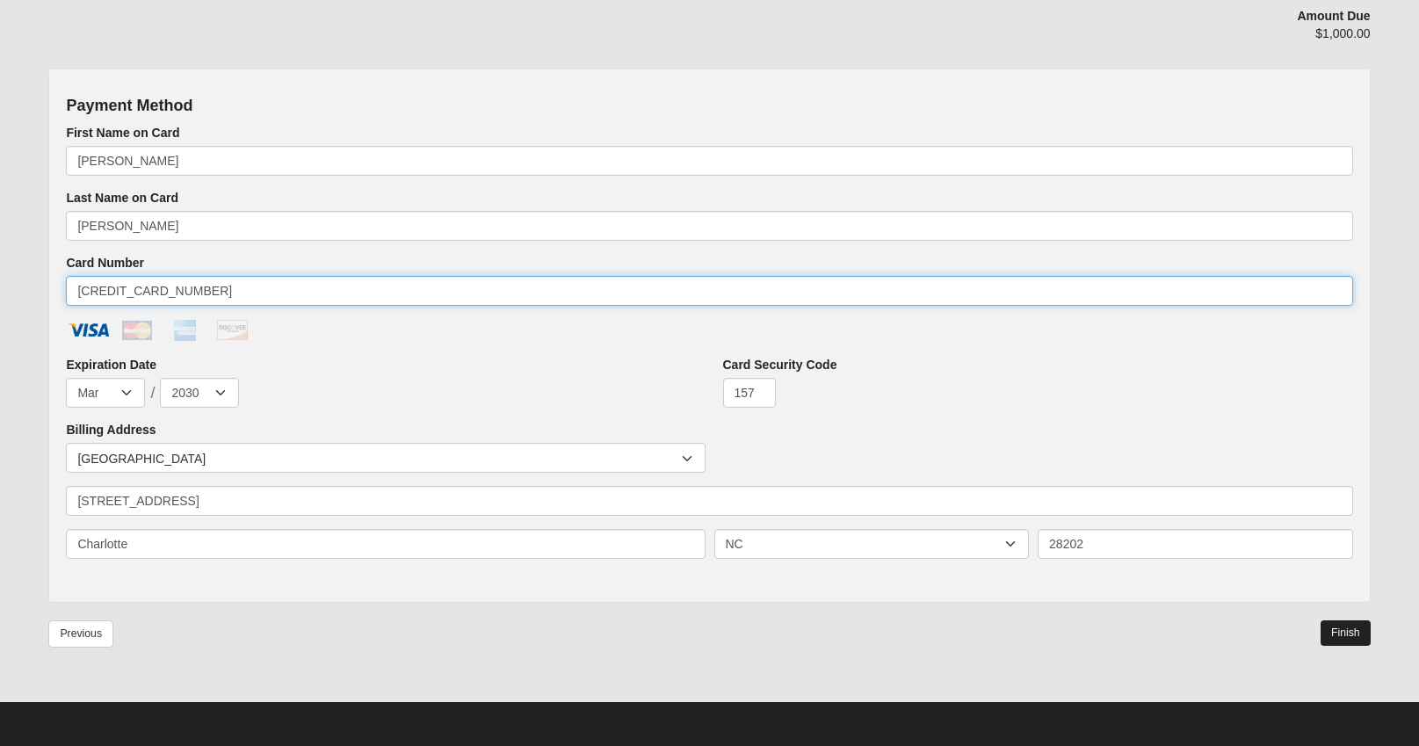
type input "[CREDIT_CARD_NUMBER]"
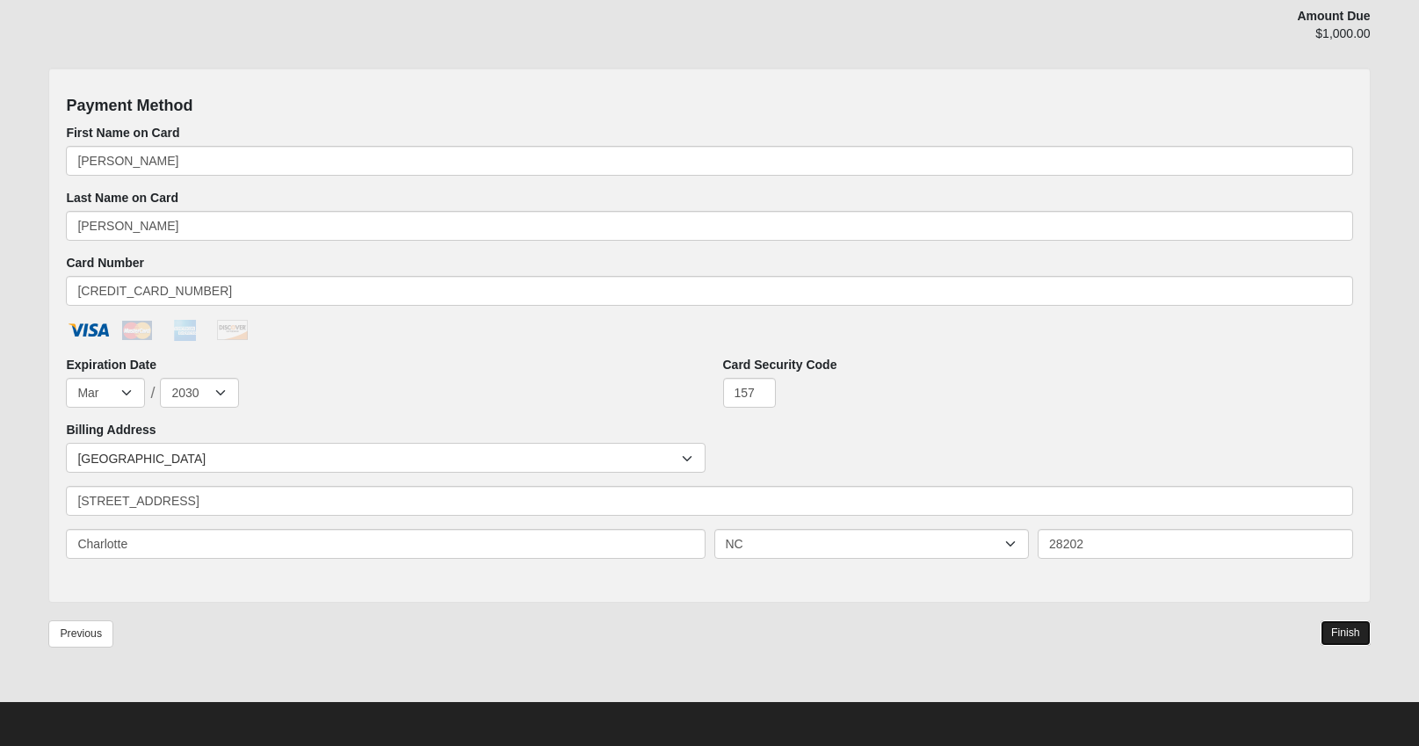
click at [1349, 628] on link "Finish" at bounding box center [1346, 632] width 50 height 25
